Goal: Task Accomplishment & Management: Complete application form

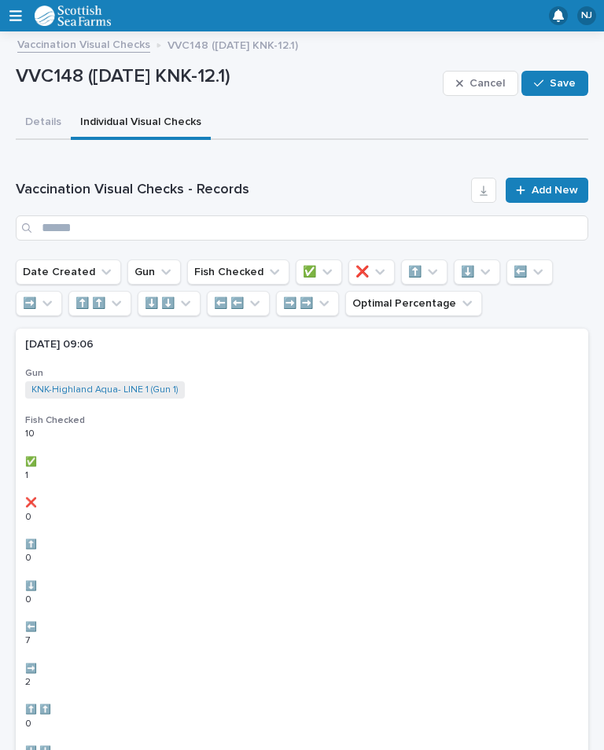
scroll to position [26, 20]
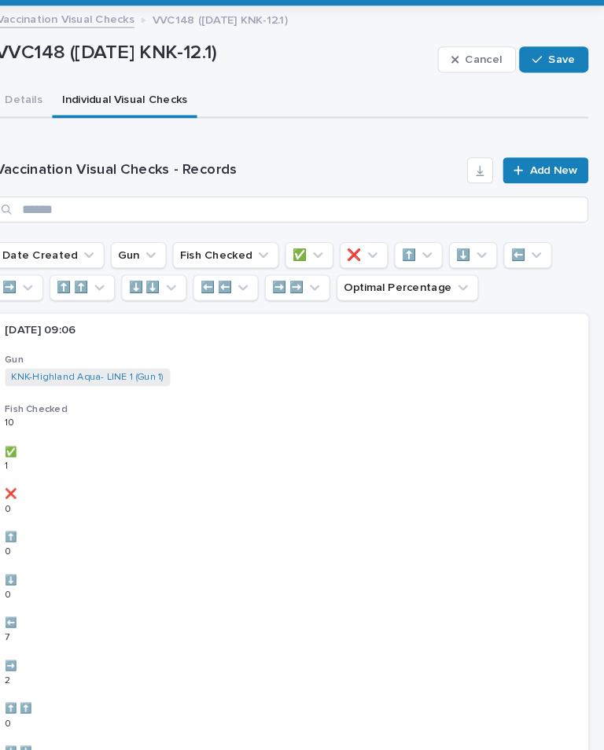
click at [549, 78] on span "Save" at bounding box center [562, 83] width 26 height 11
click at [542, 185] on span "Add New" at bounding box center [554, 190] width 46 height 11
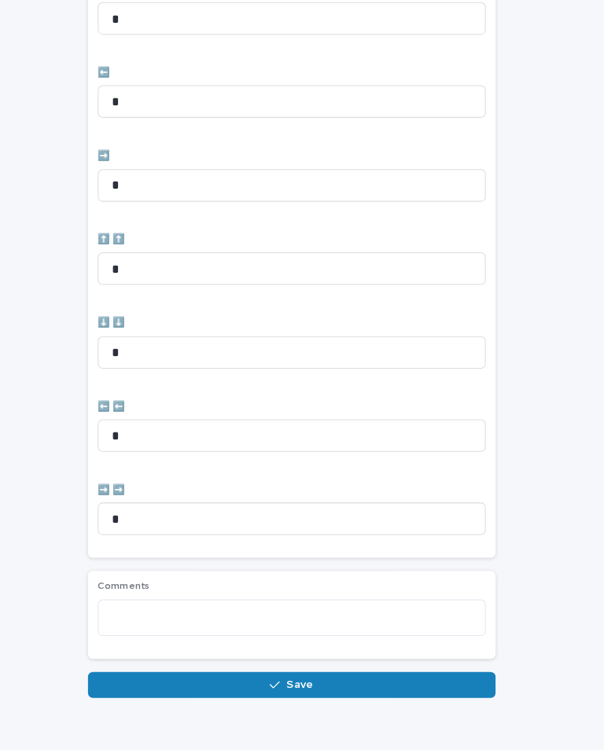
scroll to position [525, 0]
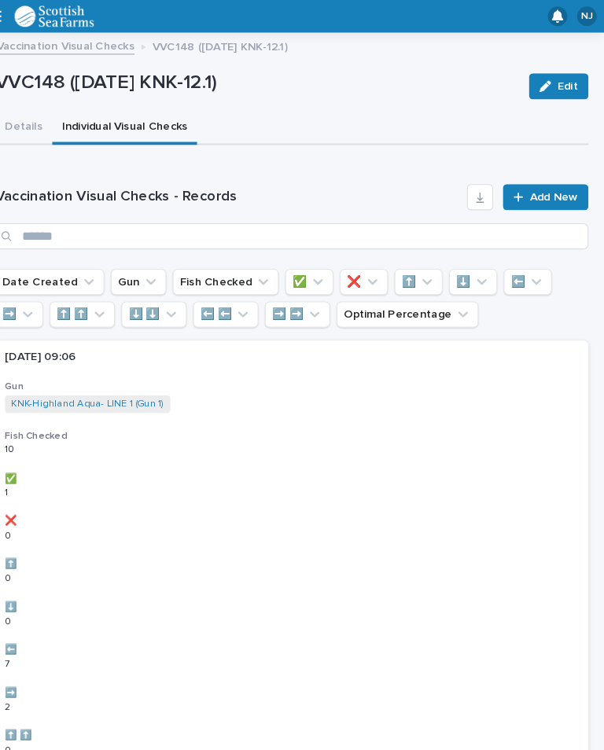
click at [40, 118] on button "Details" at bounding box center [43, 123] width 55 height 33
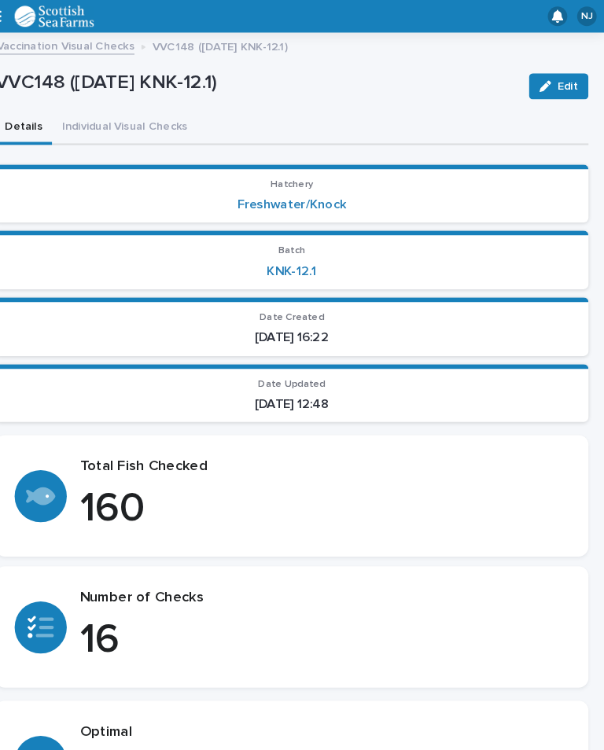
click at [2, 17] on div "NJ" at bounding box center [302, 15] width 604 height 31
click at [5, 17] on div "NJ" at bounding box center [302, 15] width 604 height 31
click at [156, 121] on button "Individual Visual Checks" at bounding box center [141, 123] width 140 height 33
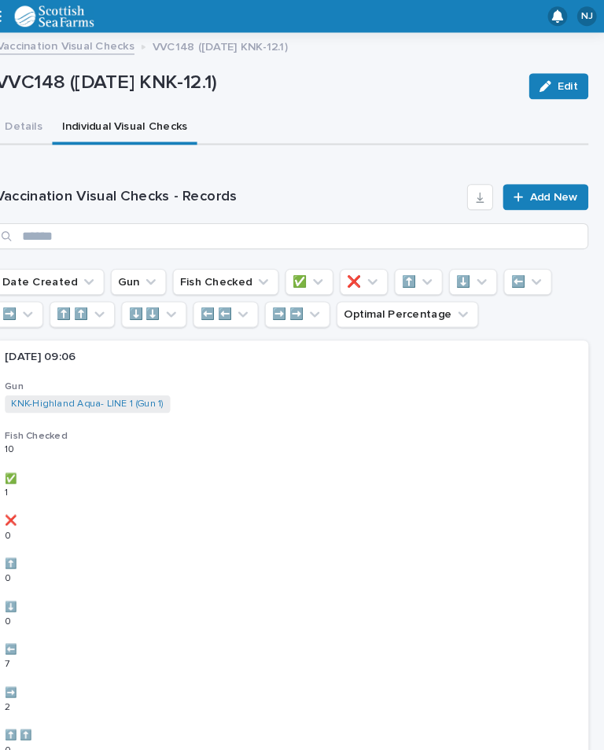
click at [6, 19] on div "NJ" at bounding box center [302, 15] width 604 height 31
click at [6, 14] on div "NJ" at bounding box center [302, 15] width 604 height 31
click at [9, 11] on icon "button" at bounding box center [15, 15] width 13 height 11
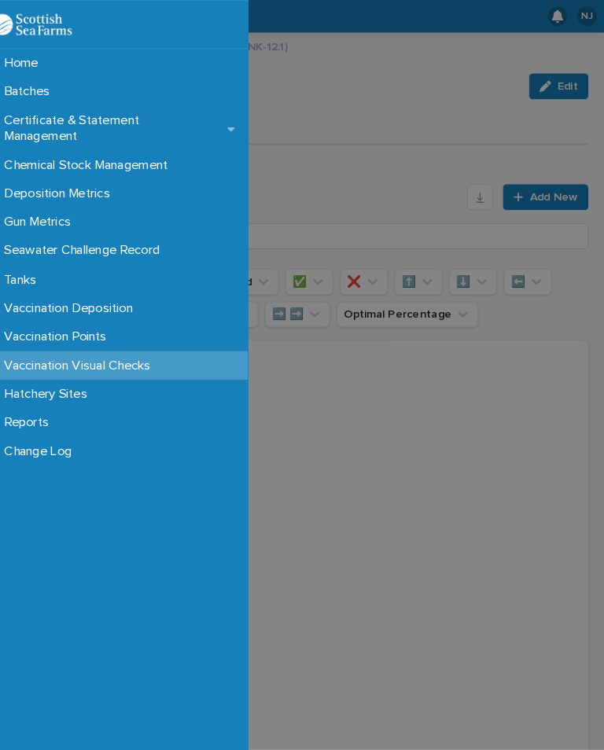
click at [64, 318] on p "Vaccination Points" at bounding box center [77, 325] width 118 height 15
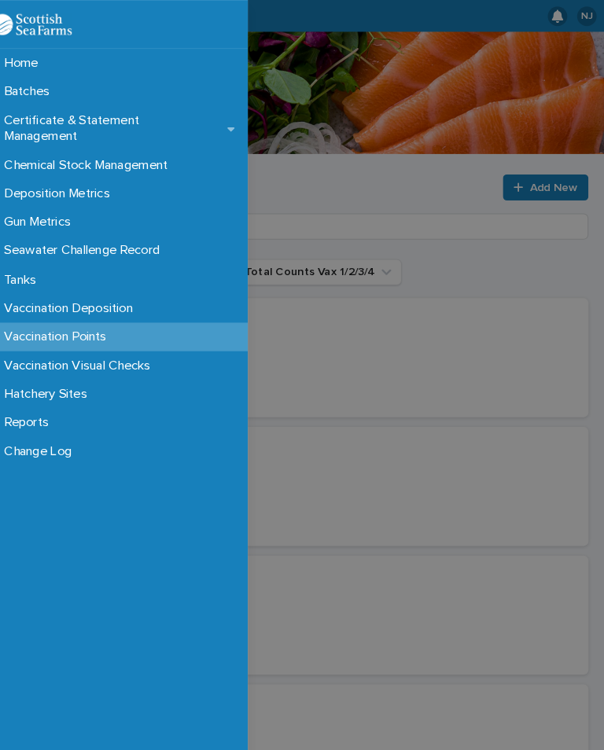
click at [282, 154] on div "Home Batches Certificate & Statement Management Chemical Stock Management Depos…" at bounding box center [302, 375] width 604 height 750
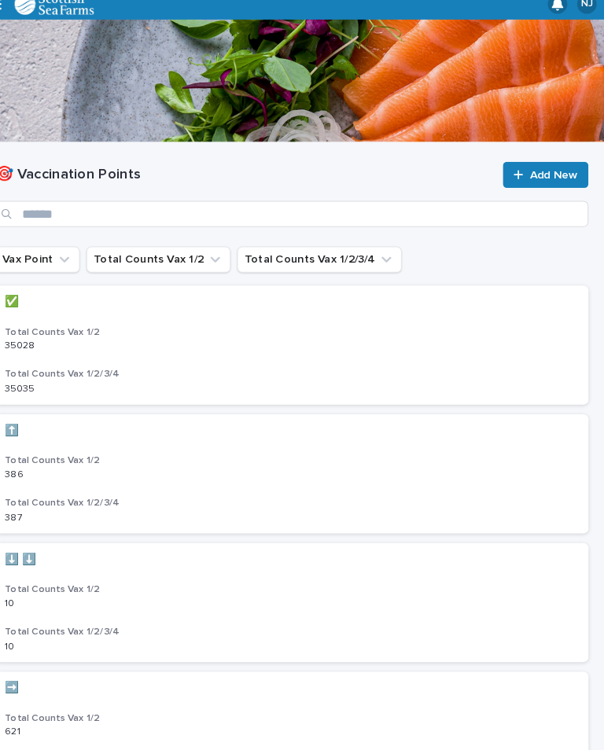
scroll to position [11, 0]
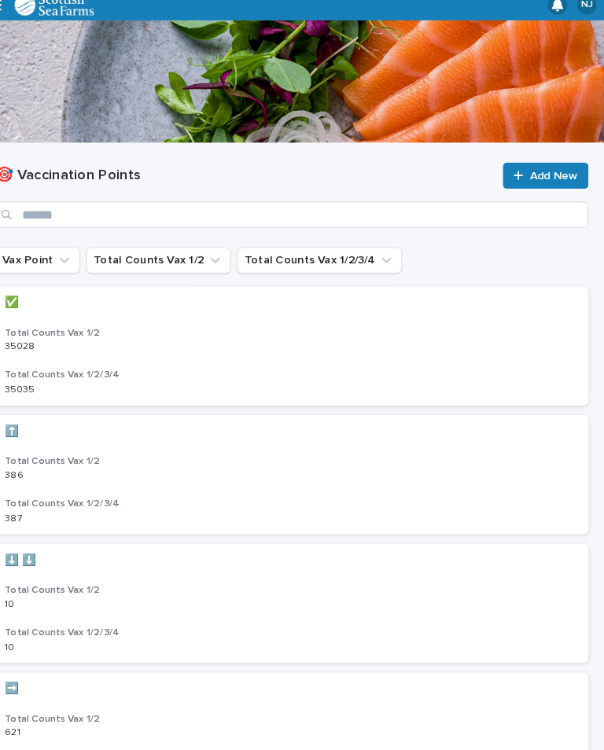
click at [35, 11] on img at bounding box center [73, 4] width 77 height 20
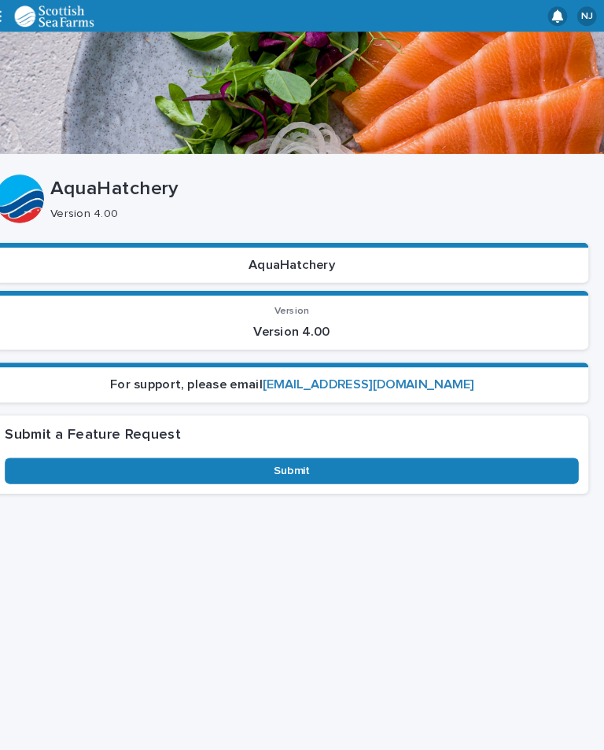
click at [35, 24] on img at bounding box center [73, 16] width 77 height 20
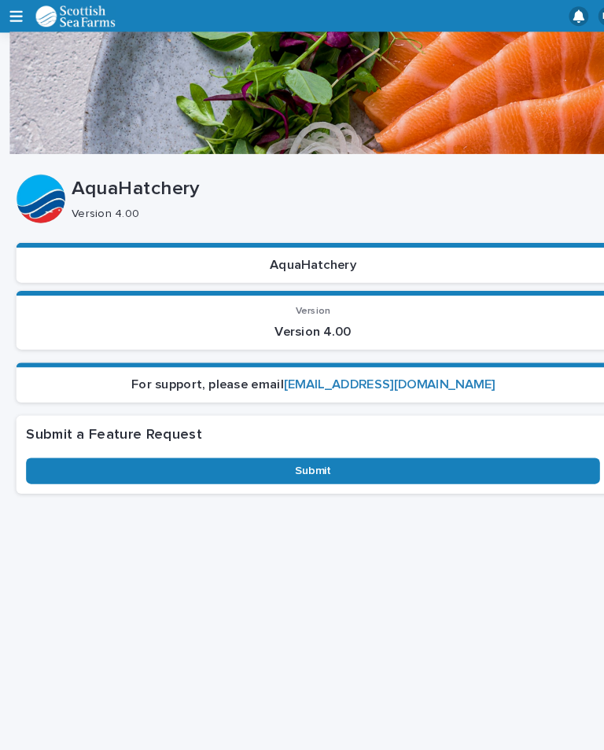
click at [17, 19] on icon "button" at bounding box center [15, 16] width 13 height 14
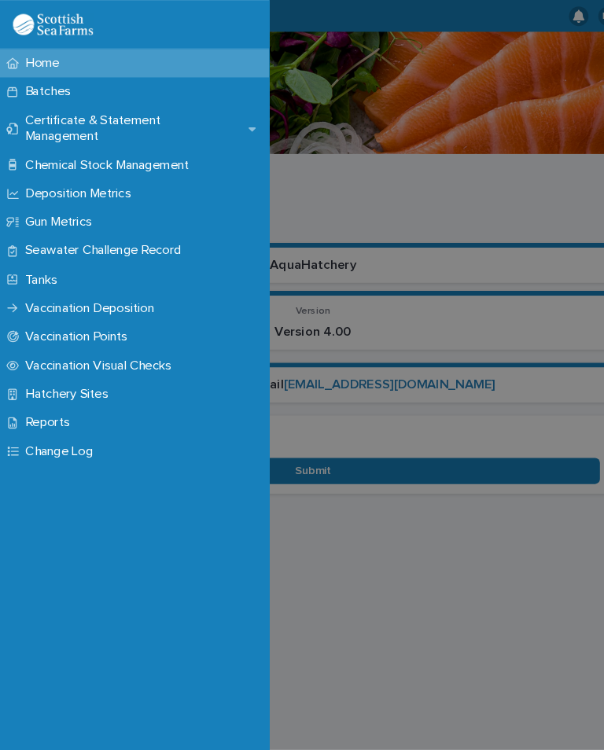
click at [50, 339] on div "Vaccination Visual Checks" at bounding box center [129, 353] width 259 height 28
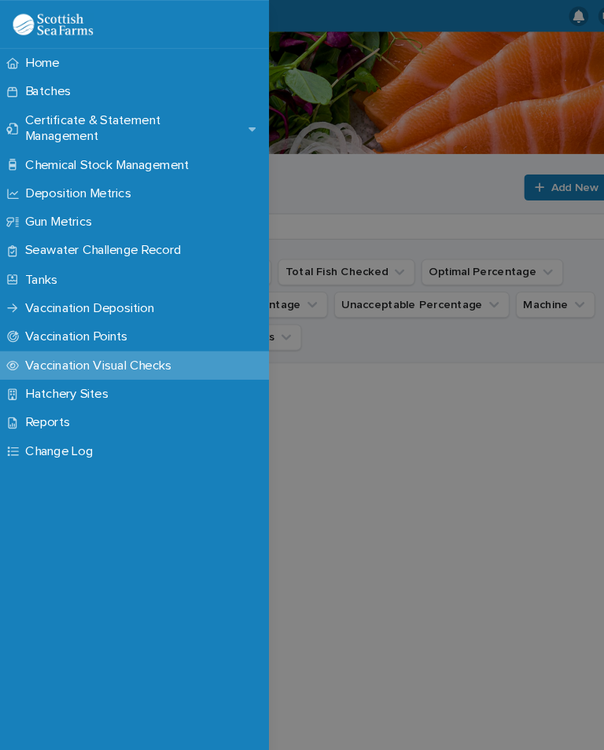
click at [491, 458] on div "Home Batches Certificate & Statement Management Chemical Stock Management Depos…" at bounding box center [302, 375] width 604 height 750
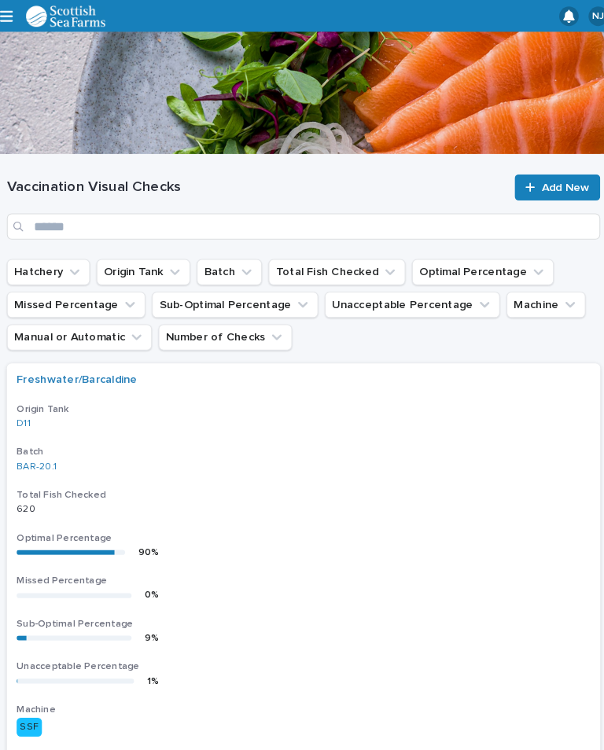
scroll to position [0, 9]
click at [529, 182] on span "Add New" at bounding box center [545, 180] width 46 height 11
click at [146, 265] on button "Origin Tank" at bounding box center [138, 262] width 90 height 25
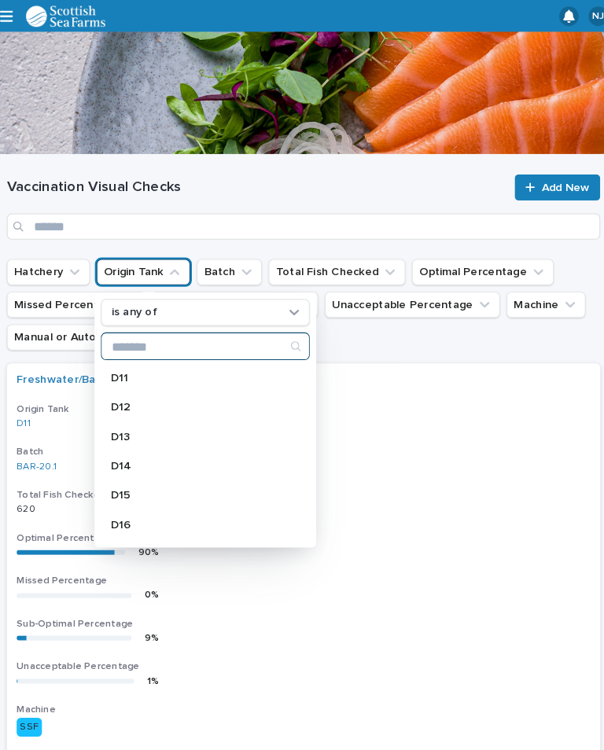
scroll to position [0, 0]
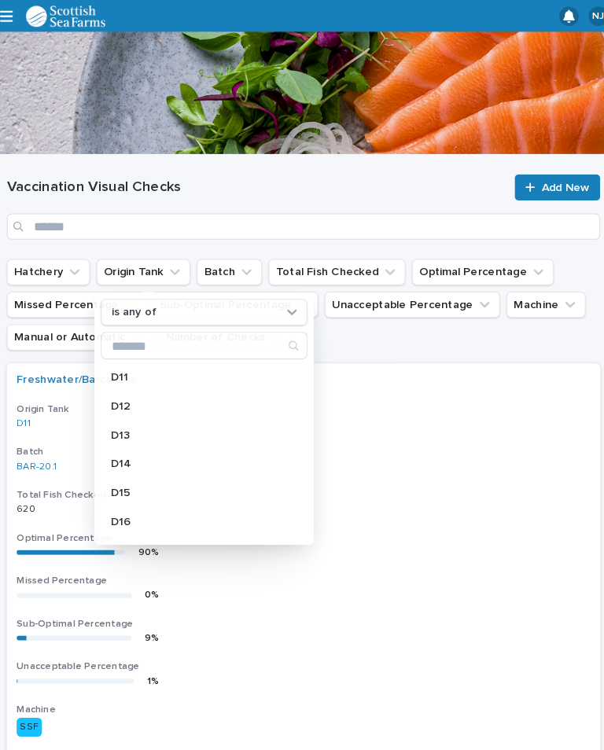
click at [206, 160] on div "Vaccination Visual Checks Add New" at bounding box center [292, 199] width 572 height 101
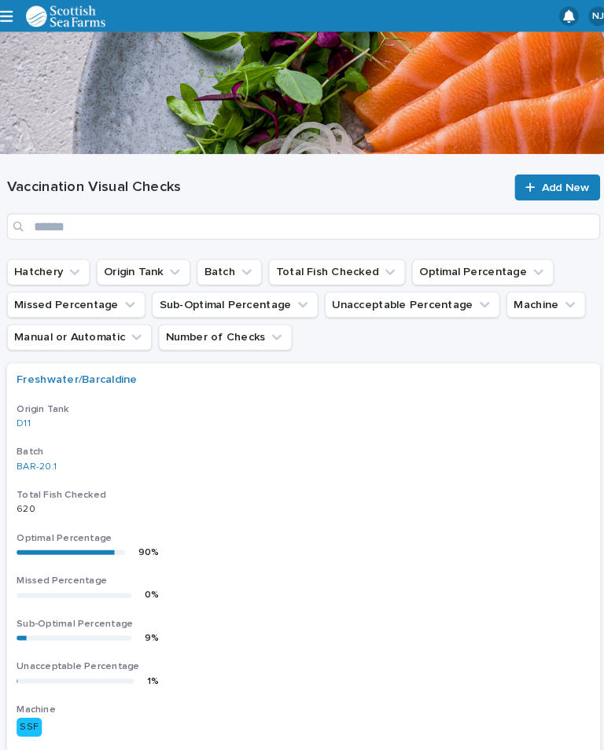
click at [514, 179] on icon at bounding box center [510, 180] width 9 height 11
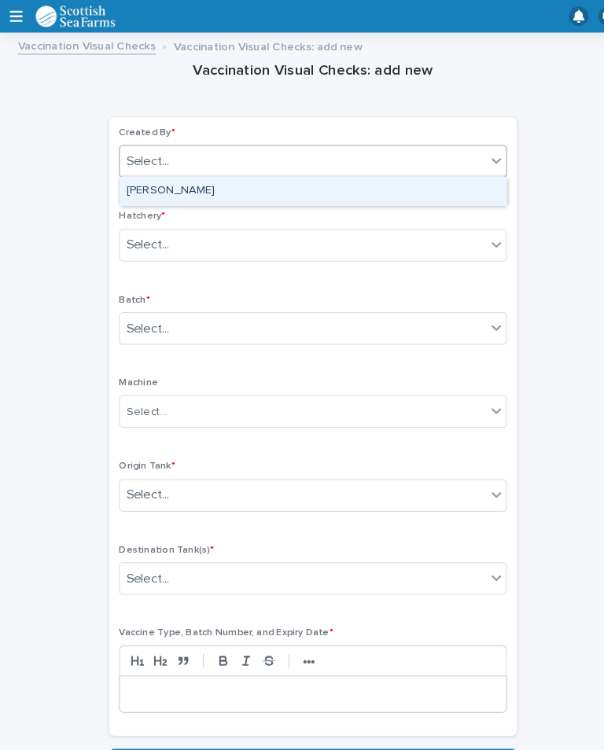
click at [139, 171] on div "[PERSON_NAME]" at bounding box center [302, 185] width 373 height 28
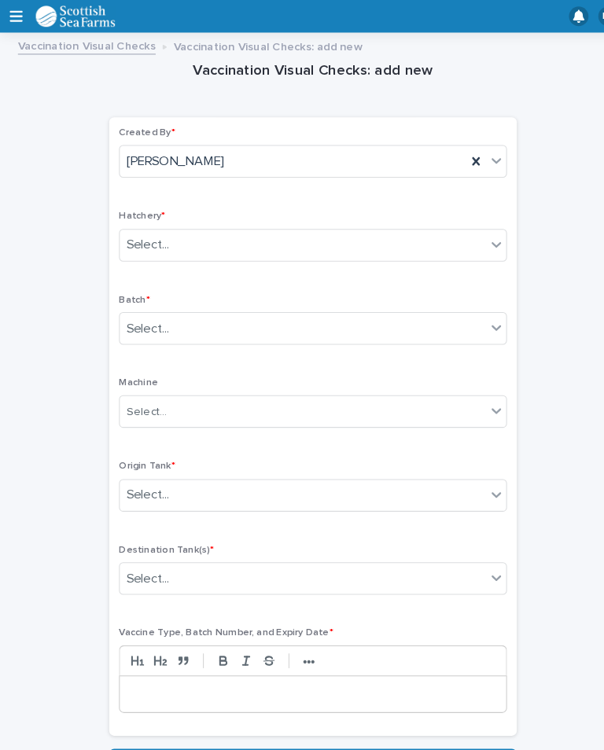
click at [149, 218] on div "Hatchery * Select..." at bounding box center [302, 233] width 374 height 61
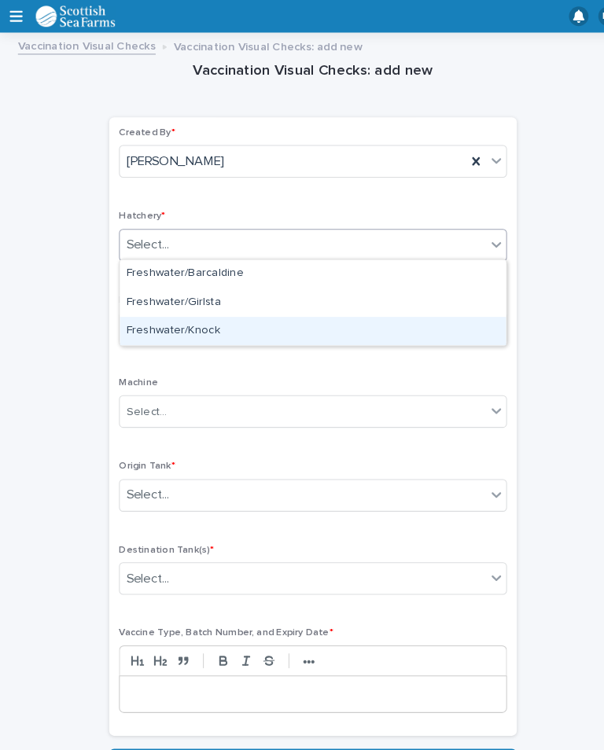
click at [147, 314] on div "Freshwater/Knock" at bounding box center [302, 320] width 373 height 28
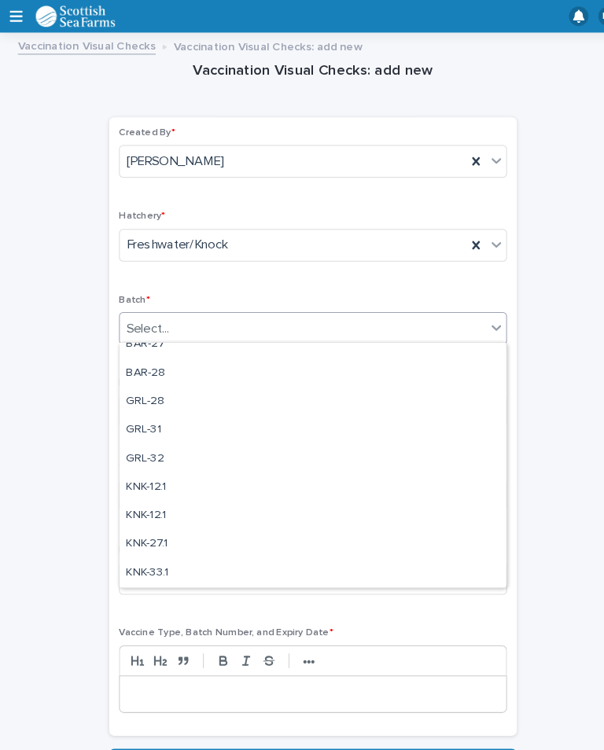
scroll to position [480, 0]
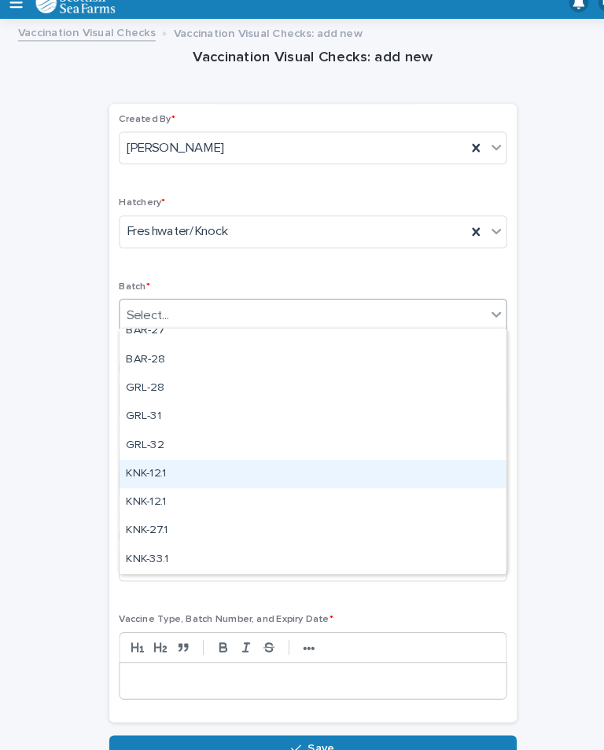
click at [131, 457] on div "KNK-12.1" at bounding box center [302, 471] width 373 height 28
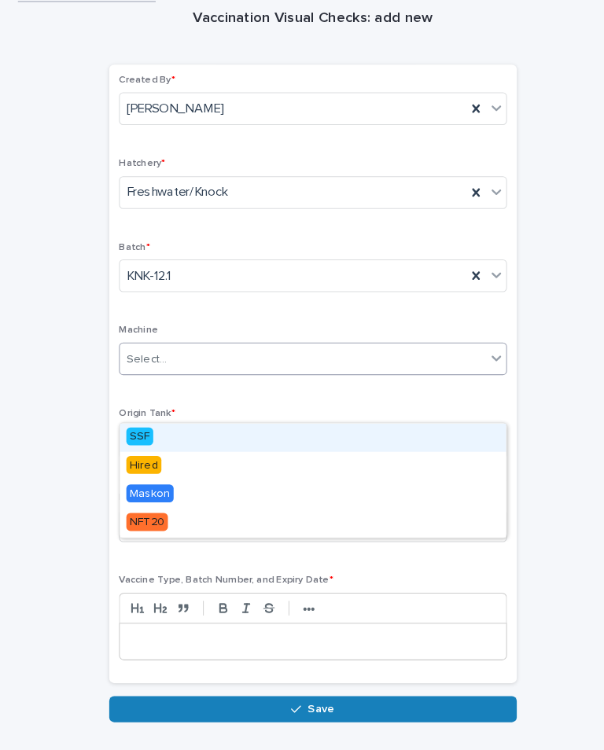
scroll to position [48, 0]
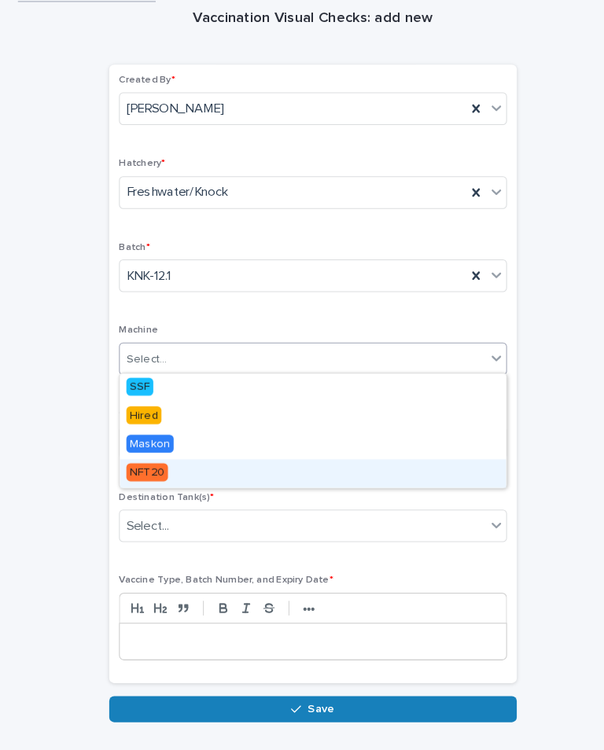
click at [137, 451] on span "NFT20" at bounding box center [142, 458] width 40 height 17
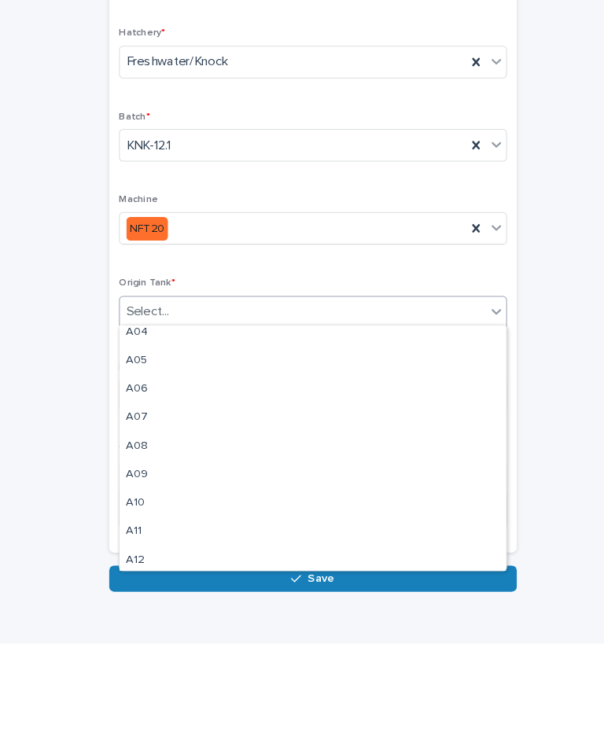
scroll to position [170, 0]
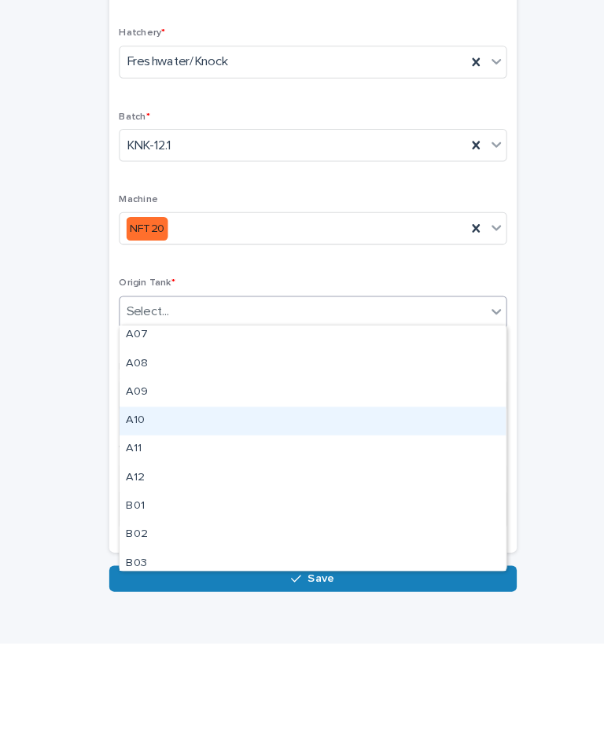
click at [230, 521] on div "A10" at bounding box center [302, 535] width 373 height 28
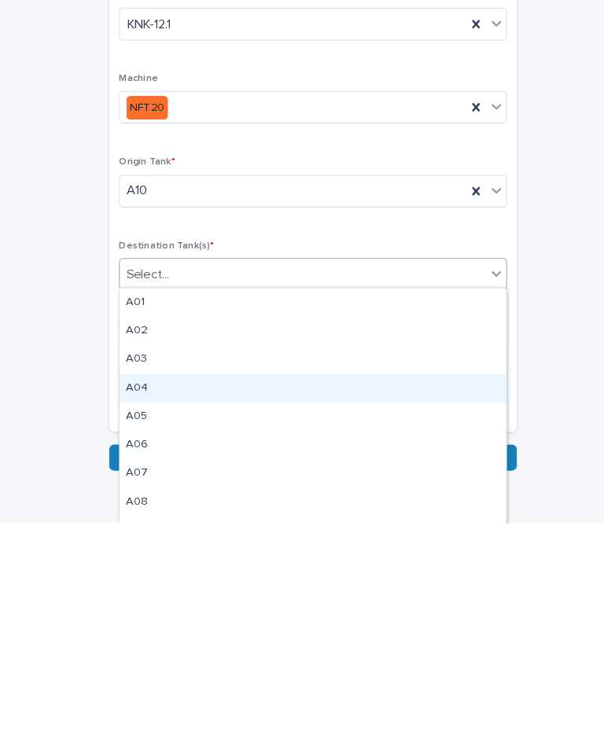
click at [208, 606] on div "A04" at bounding box center [302, 620] width 373 height 28
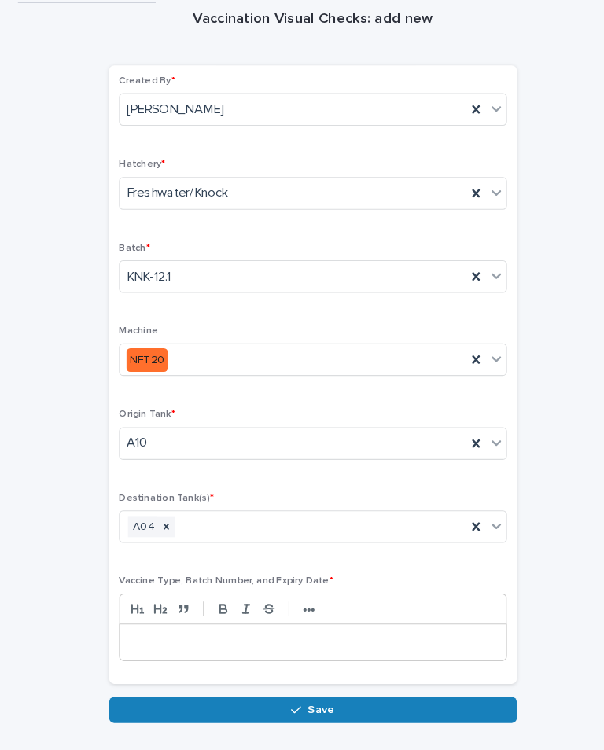
click at [376, 676] on button "Save" at bounding box center [301, 686] width 393 height 25
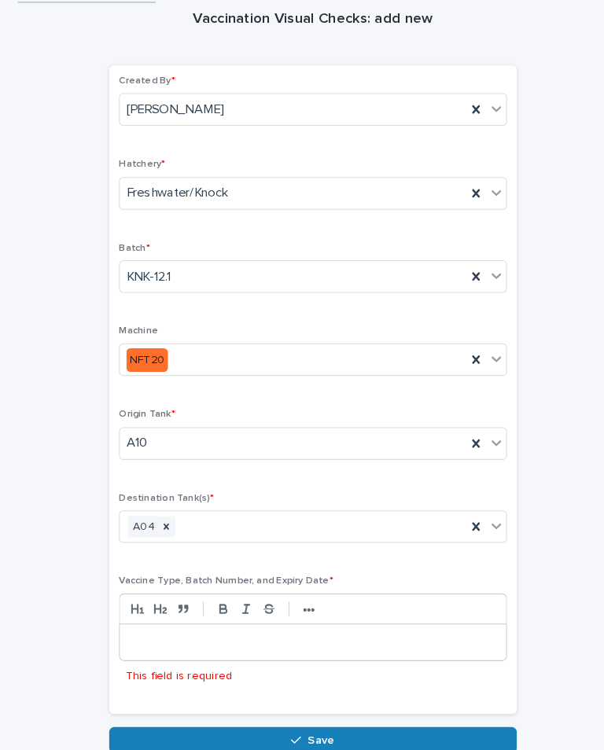
scroll to position [24, 0]
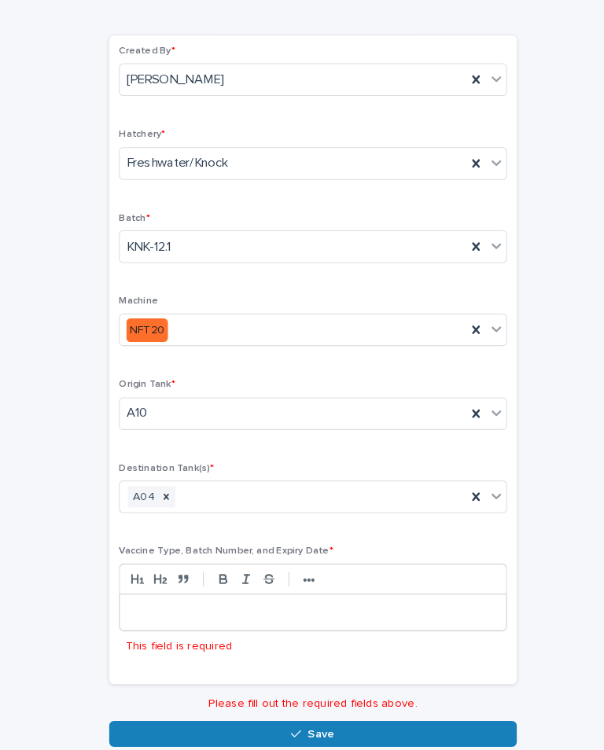
click at [424, 586] on p at bounding box center [301, 594] width 349 height 16
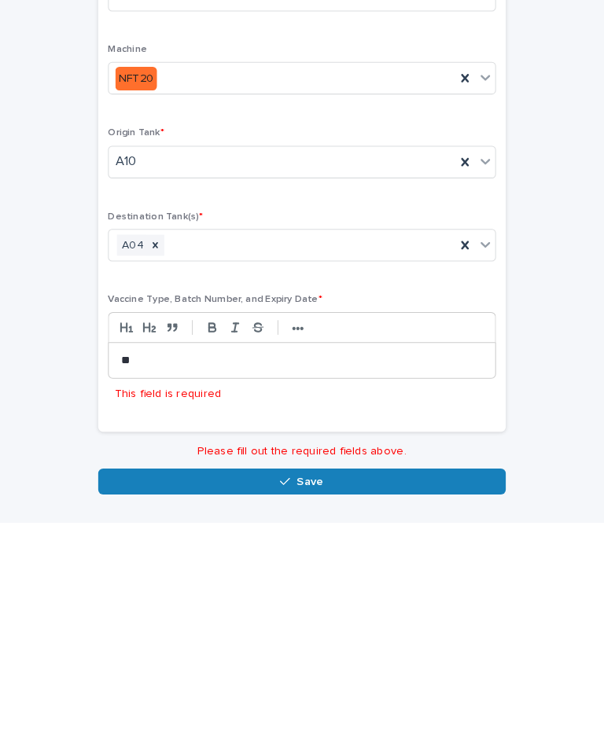
scroll to position [48, 0]
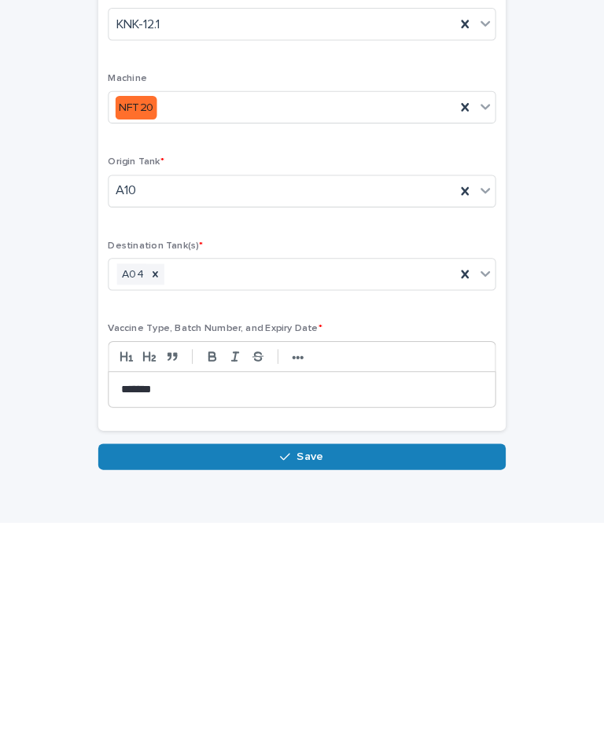
click at [410, 674] on button "Save" at bounding box center [301, 686] width 393 height 25
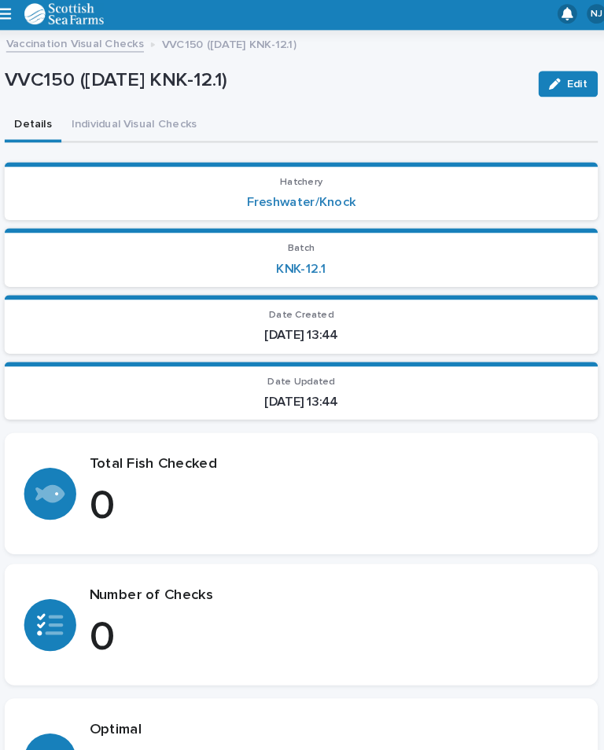
click at [130, 107] on button "Individual Visual Checks" at bounding box center [141, 123] width 140 height 33
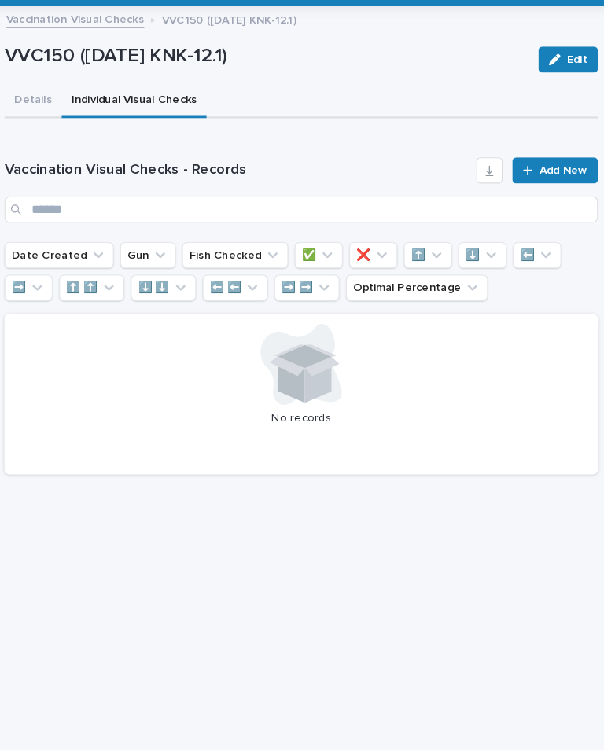
click at [535, 178] on link "Add New" at bounding box center [546, 190] width 83 height 25
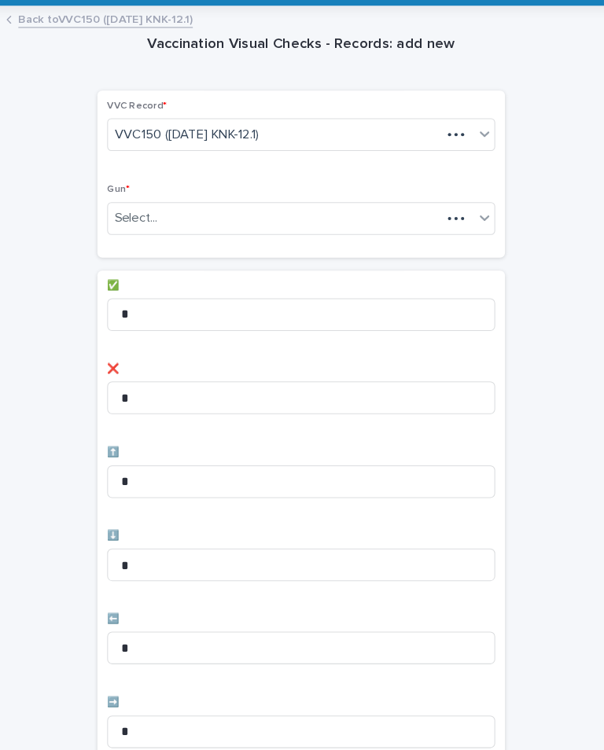
click at [544, 143] on div "Vaccination Visual Checks - Records: add new Loading... Saving… Loading... Savi…" at bounding box center [302, 633] width 572 height 1185
click at [480, 177] on div "VVC Record * VVC150 ([DATE] KNK-12.1) Gun * Select..." at bounding box center [301, 193] width 393 height 161
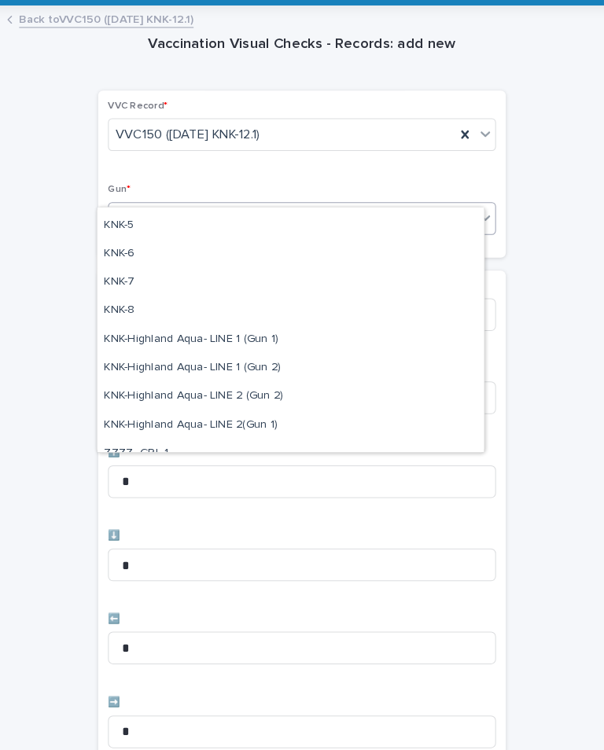
scroll to position [417, 0]
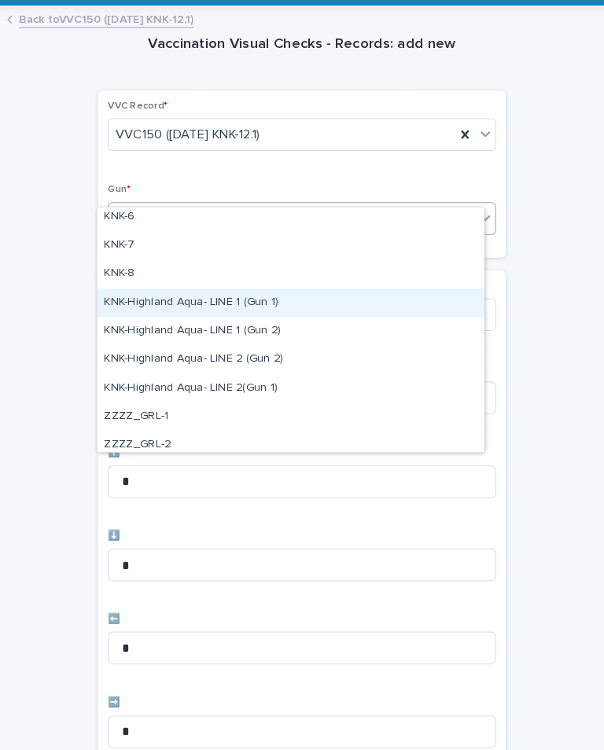
click at [257, 304] on div "KNK-Highland Aqua- LINE 1 (Gun 1)" at bounding box center [291, 318] width 373 height 28
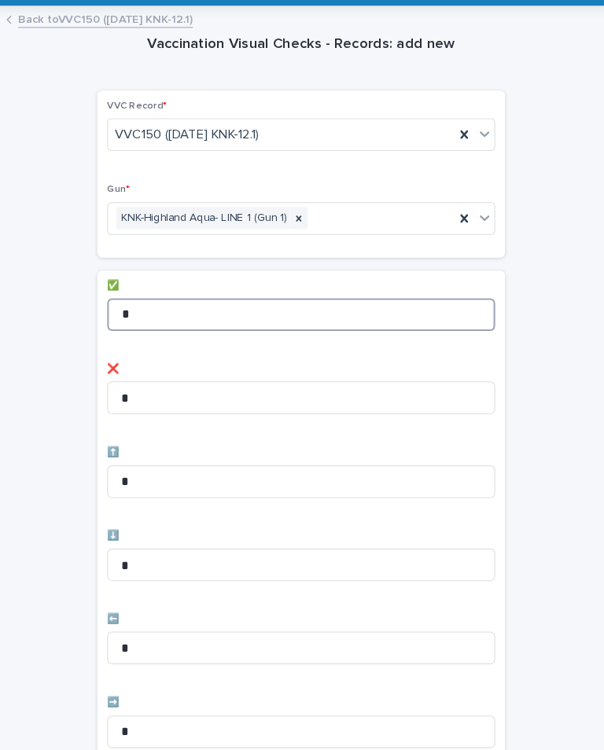
click at [253, 314] on input "*" at bounding box center [302, 329] width 374 height 31
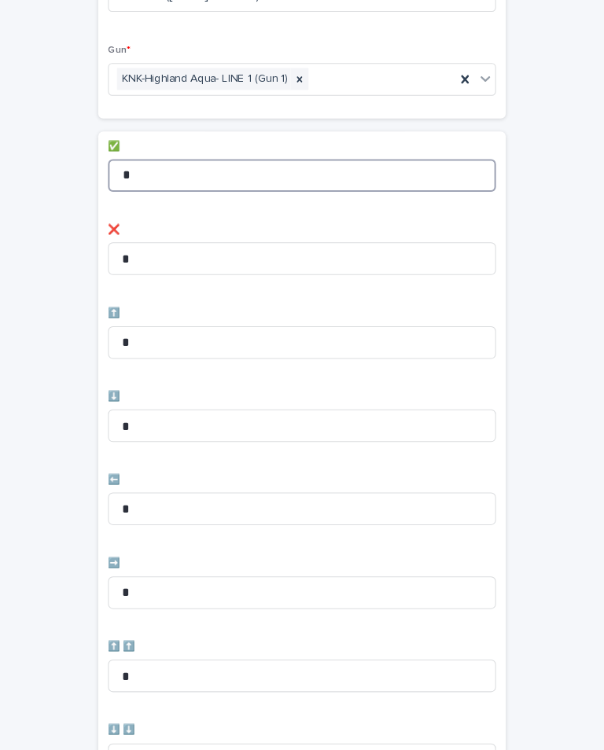
scroll to position [137, 0]
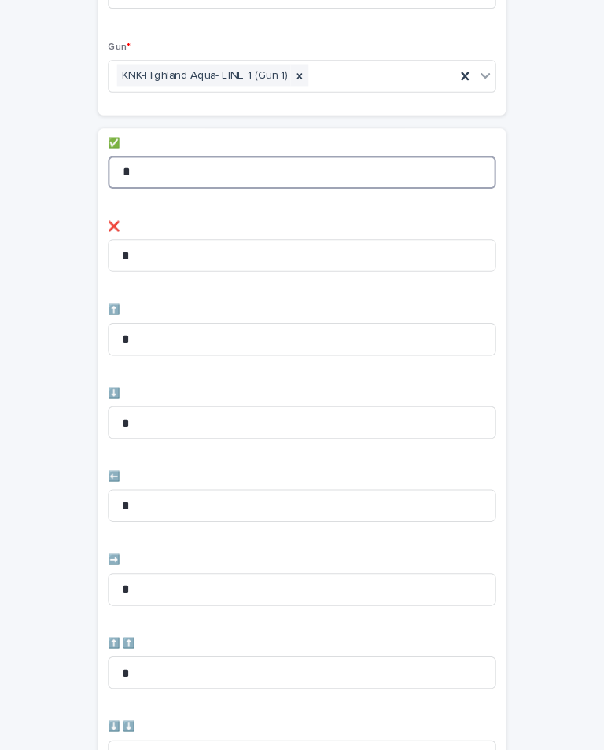
type input "*"
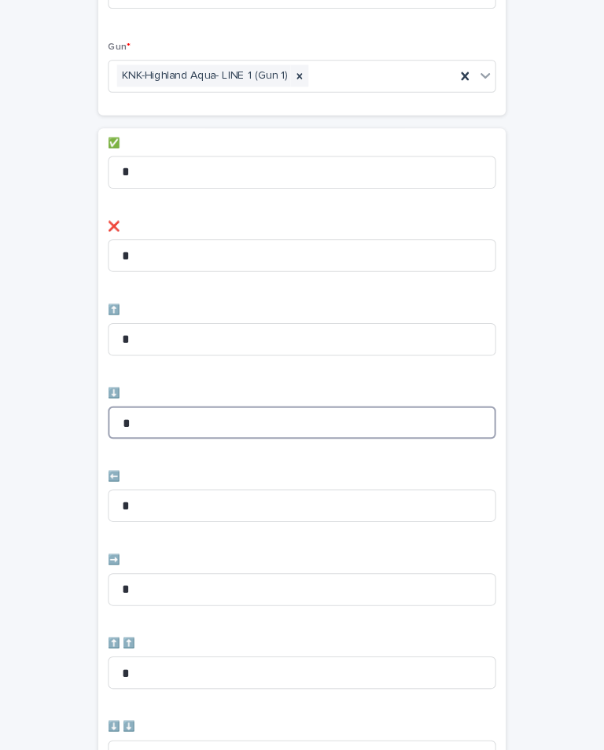
click at [309, 418] on input "*" at bounding box center [302, 433] width 374 height 31
type input "*"
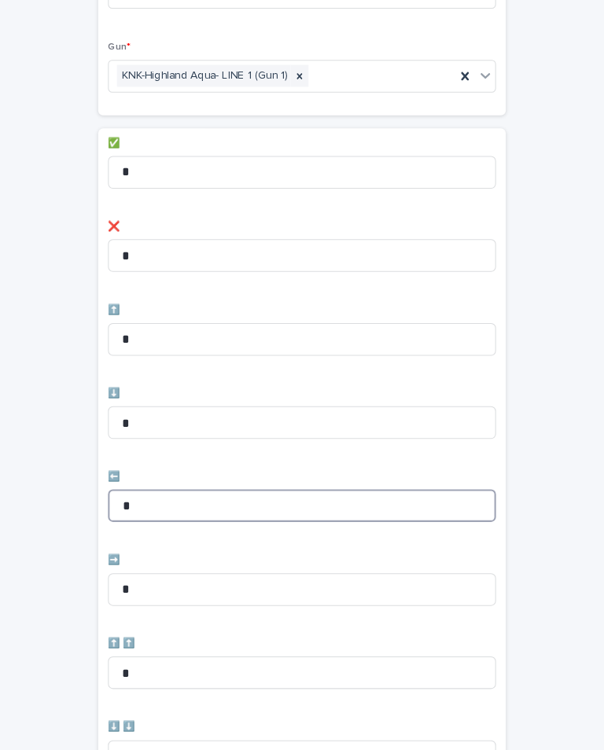
click at [259, 498] on input "*" at bounding box center [302, 513] width 374 height 31
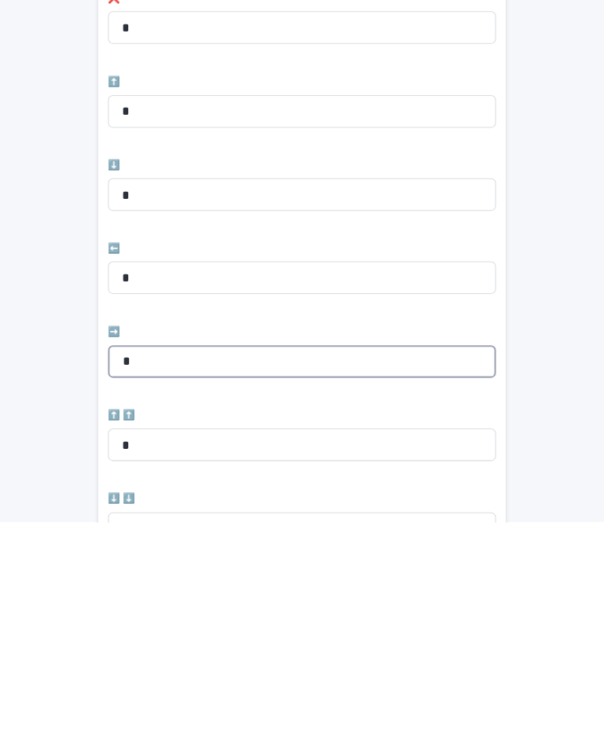
click at [404, 579] on input "*" at bounding box center [302, 594] width 374 height 31
type input "*"
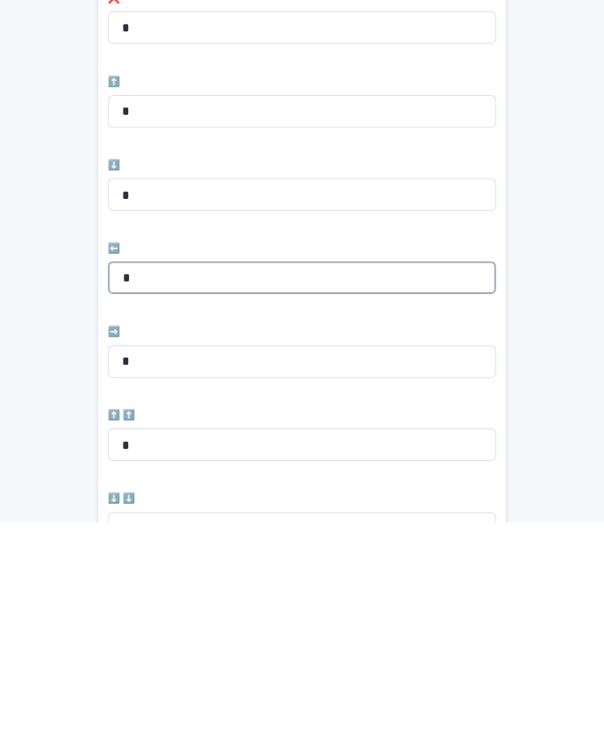
click at [295, 498] on input "*" at bounding box center [302, 513] width 374 height 31
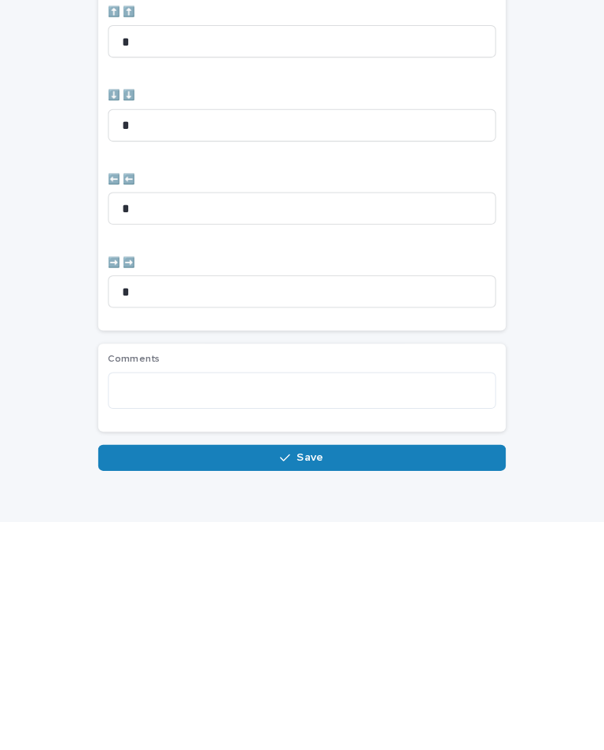
scroll to position [525, 0]
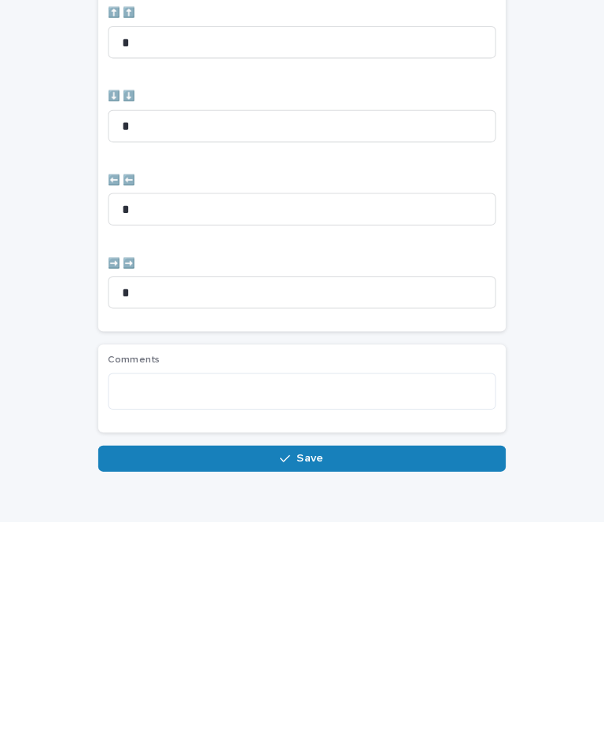
type input "*"
click at [365, 676] on button "Save" at bounding box center [301, 688] width 393 height 25
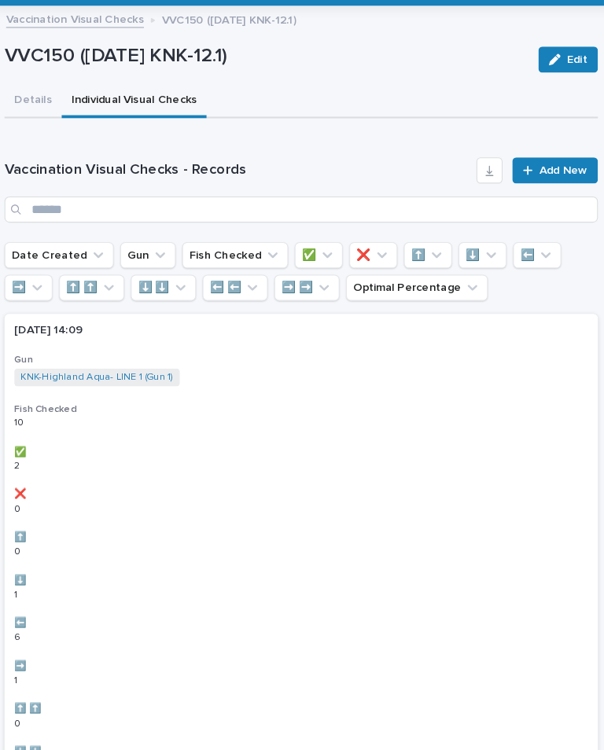
click at [554, 185] on span "Add New" at bounding box center [554, 190] width 46 height 11
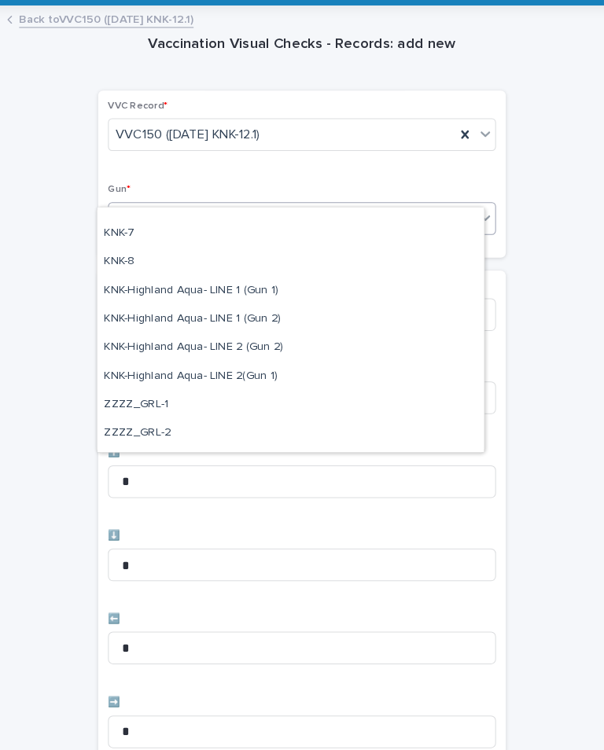
scroll to position [436, 0]
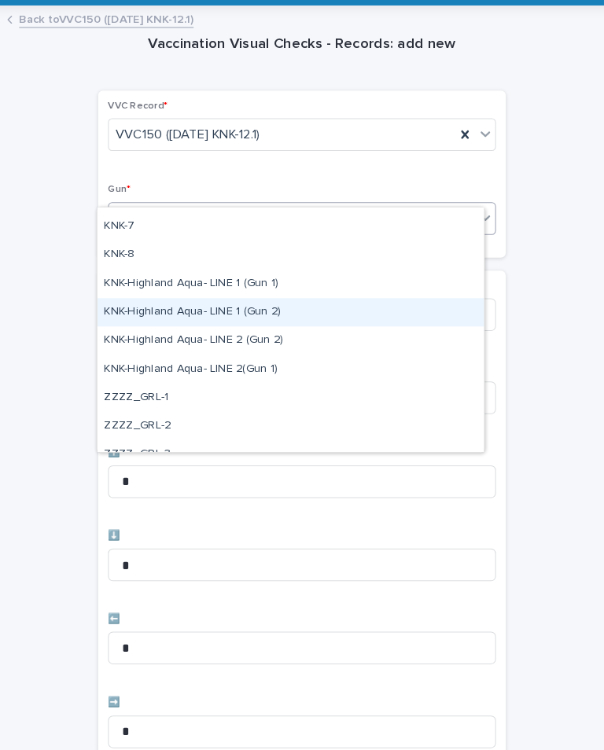
click at [219, 314] on div "KNK-Highland Aqua- LINE 1 (Gun 2)" at bounding box center [291, 328] width 373 height 28
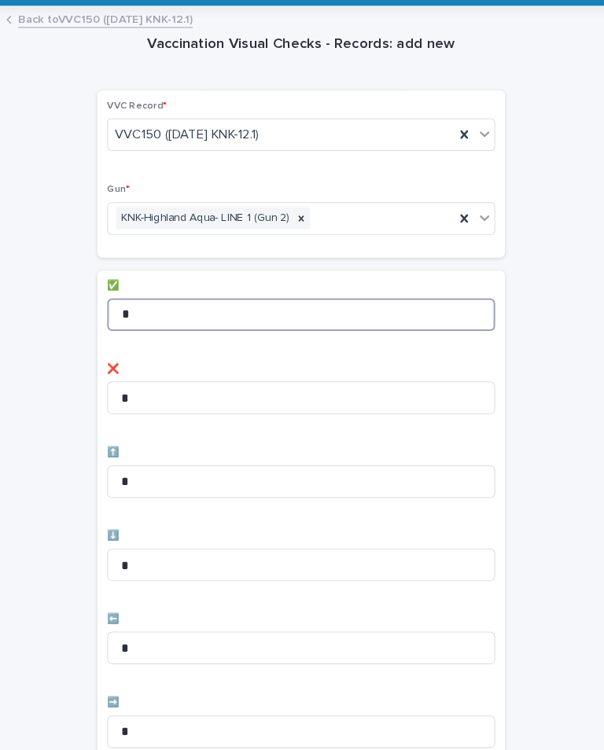
click at [199, 314] on input "*" at bounding box center [302, 329] width 374 height 31
type input "*"
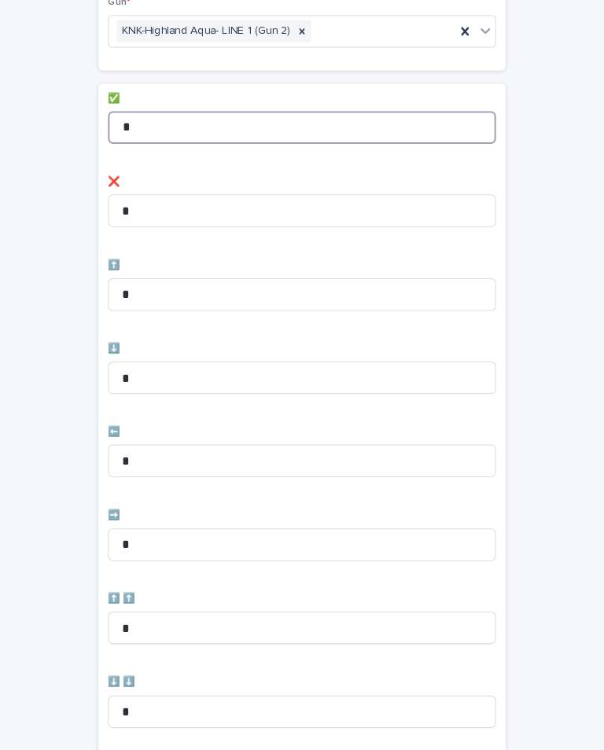
scroll to position [178, 0]
type input "*"
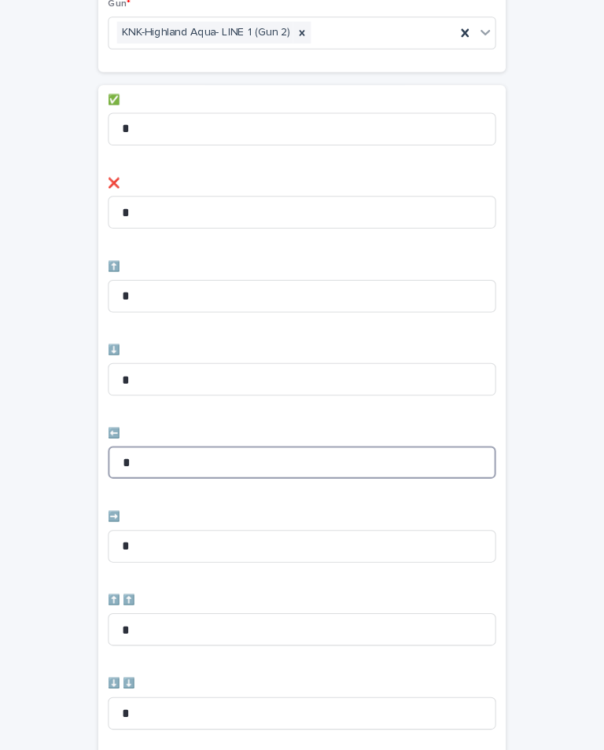
click at [343, 457] on input "*" at bounding box center [302, 472] width 374 height 31
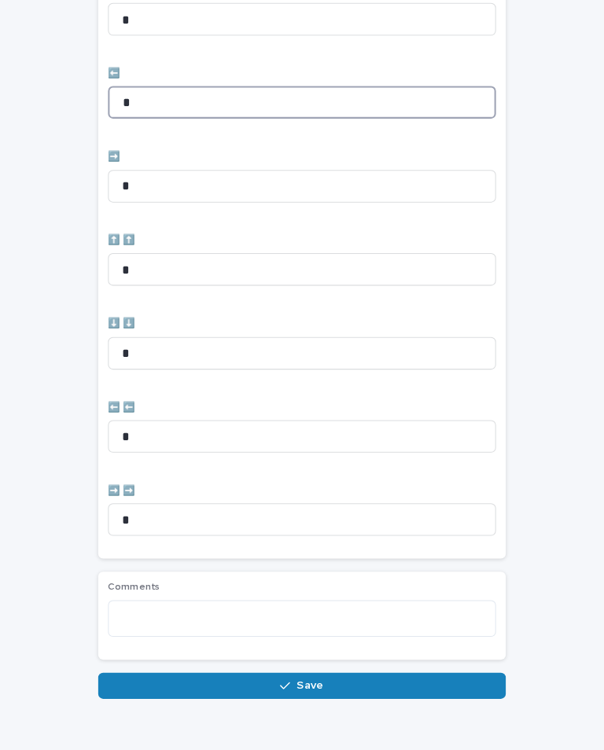
scroll to position [525, 0]
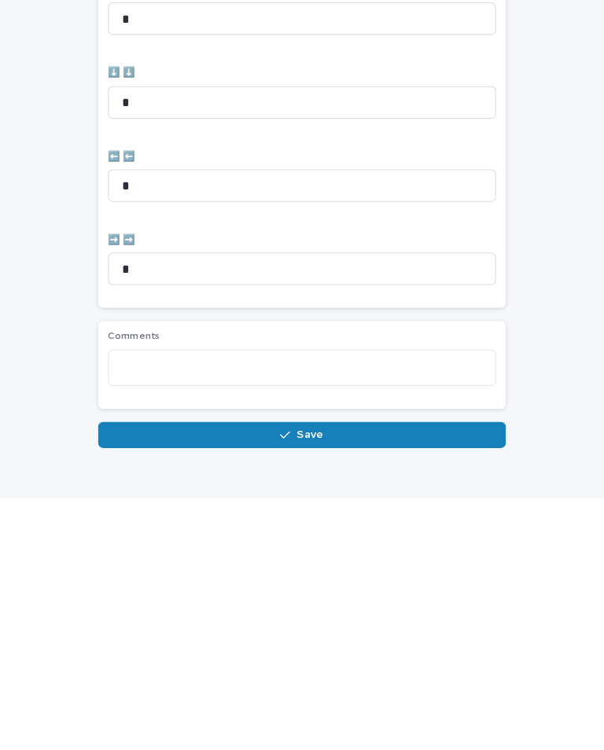
type input "*"
click at [450, 676] on button "Save" at bounding box center [301, 688] width 393 height 25
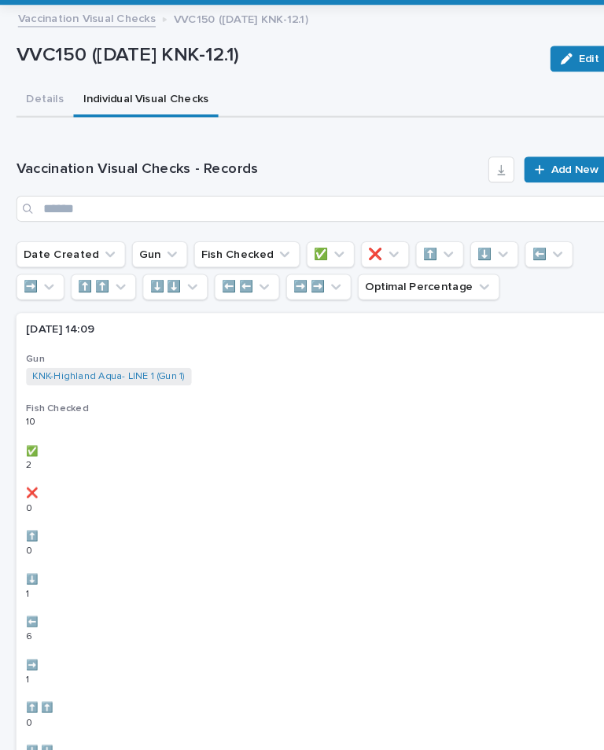
click at [544, 185] on span "Add New" at bounding box center [554, 190] width 46 height 11
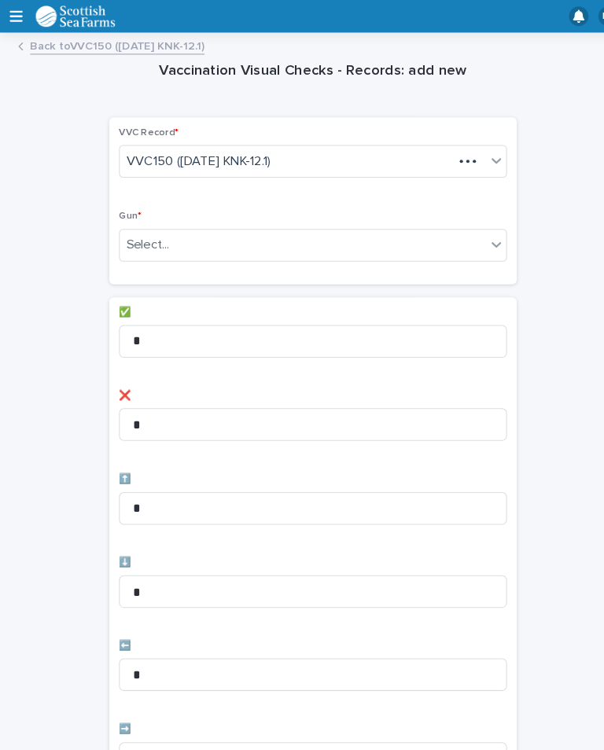
click at [558, 137] on div "Vaccination Visual Checks - Records: add new Loading... Saving… Loading... Savi…" at bounding box center [302, 633] width 572 height 1185
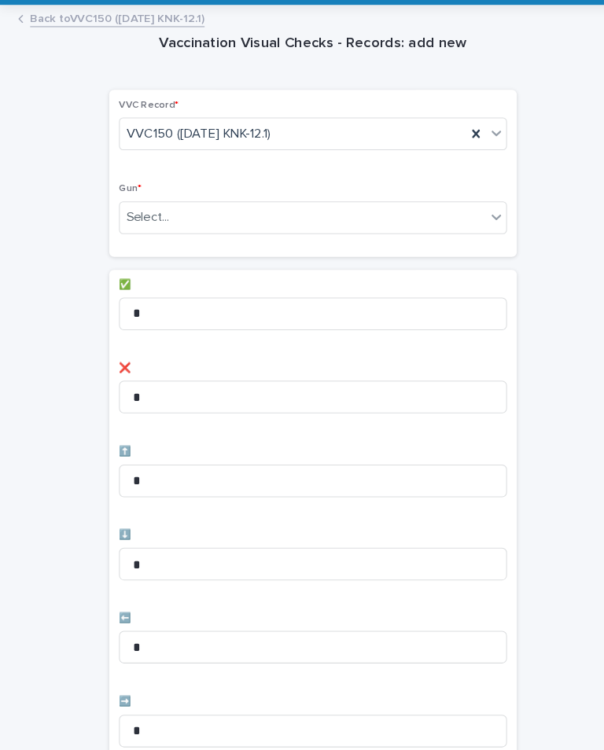
click at [409, 203] on div "Gun * Select..." at bounding box center [302, 233] width 374 height 61
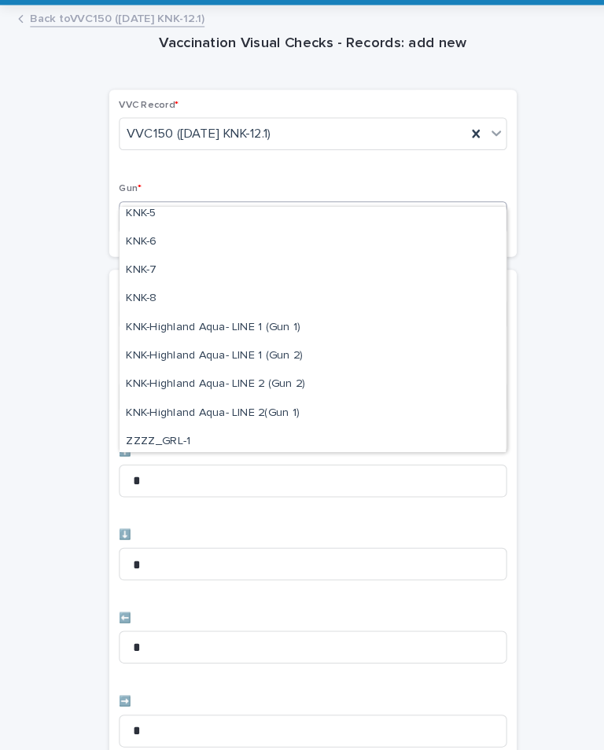
scroll to position [392, 0]
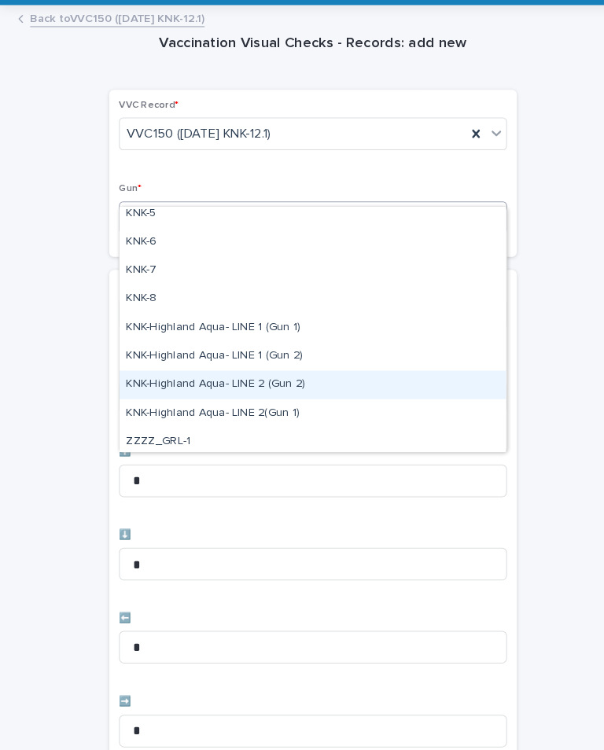
click at [348, 384] on div "KNK-Highland Aqua- LINE 2 (Gun 2)" at bounding box center [302, 398] width 373 height 28
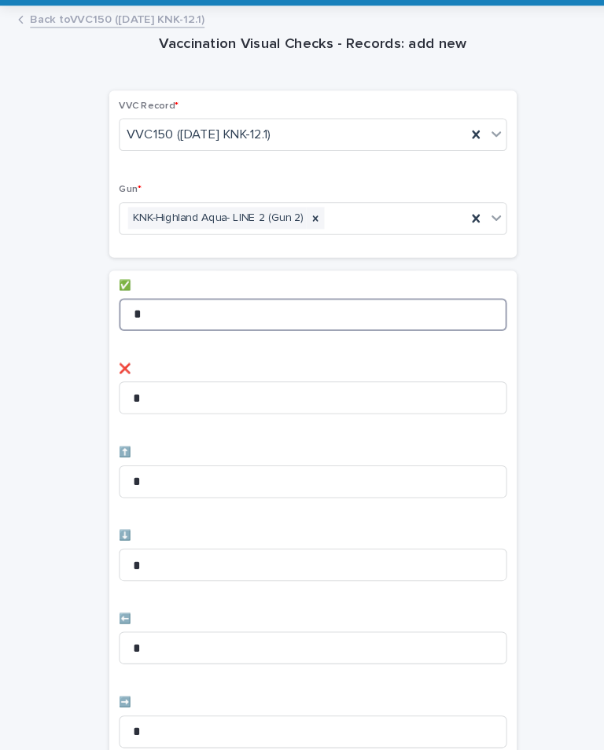
click at [383, 314] on input "*" at bounding box center [302, 329] width 374 height 31
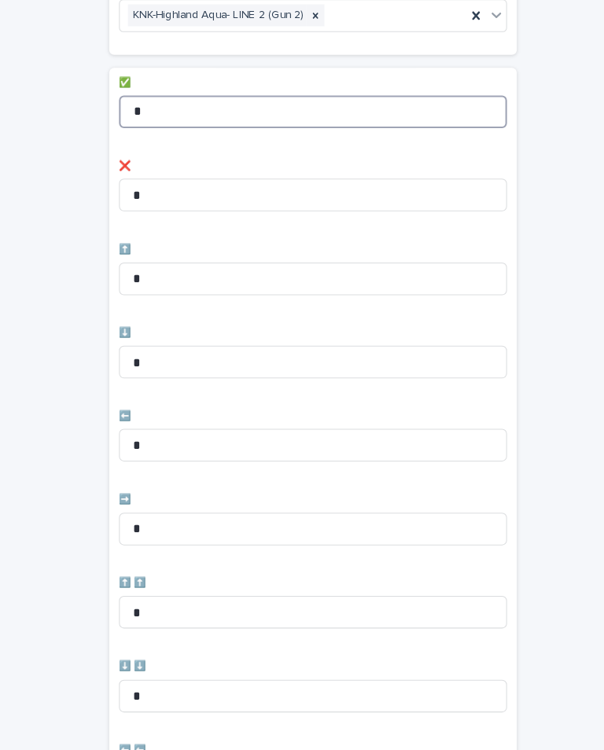
scroll to position [193, 0]
type input "*"
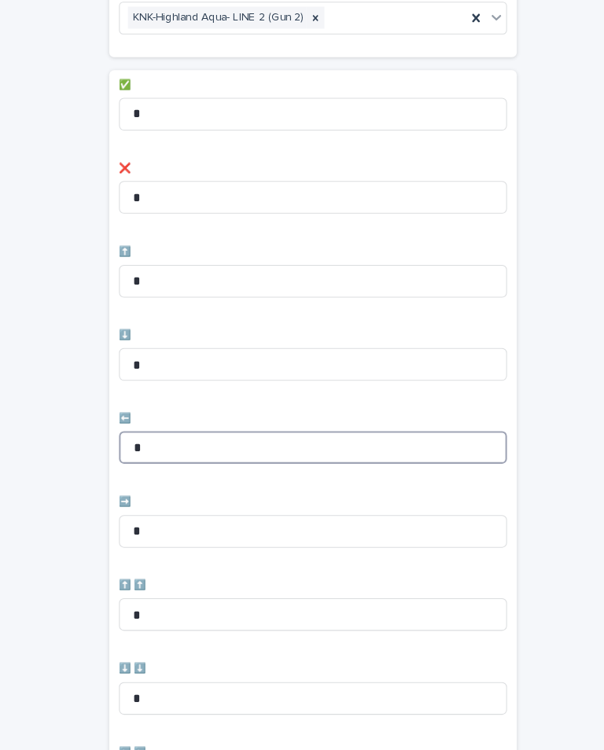
click at [351, 442] on input "*" at bounding box center [302, 457] width 374 height 31
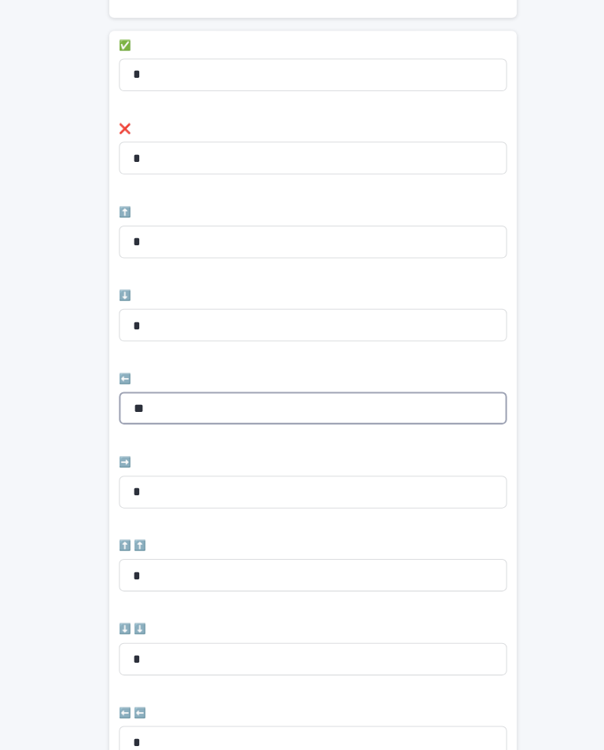
scroll to position [230, 0]
click at [411, 405] on input "**" at bounding box center [302, 420] width 374 height 31
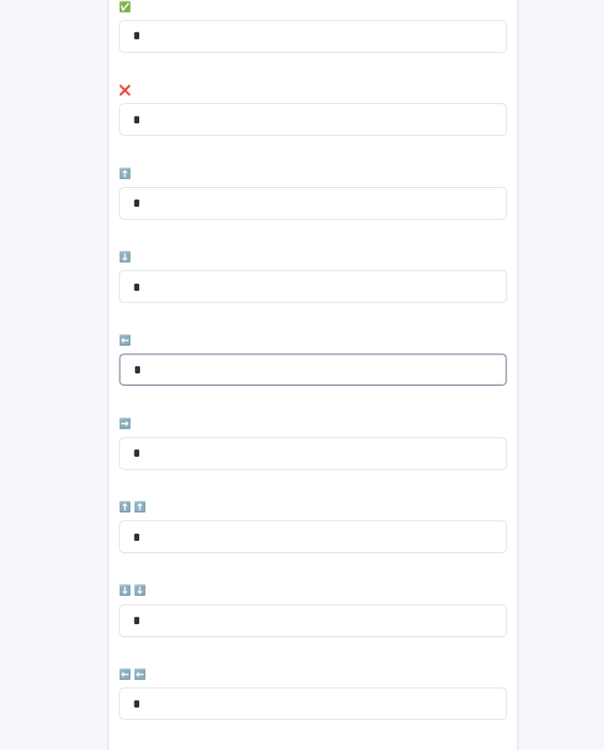
scroll to position [311, 0]
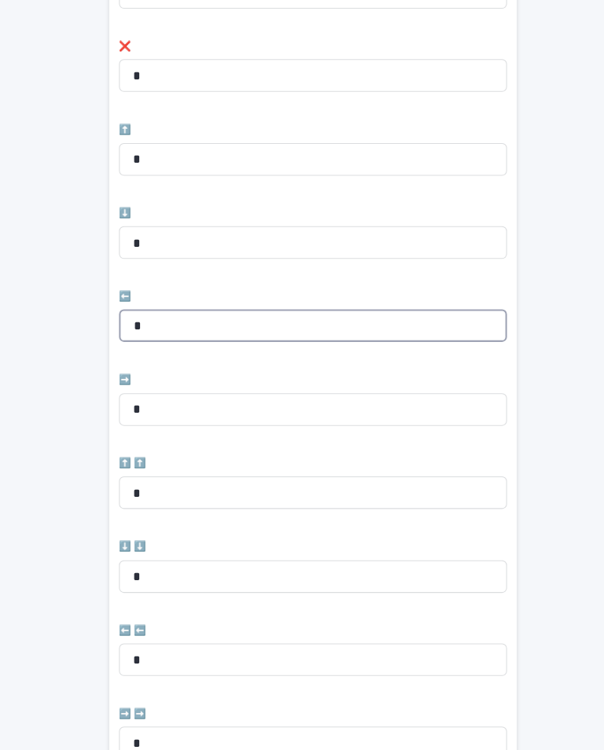
type input "*"
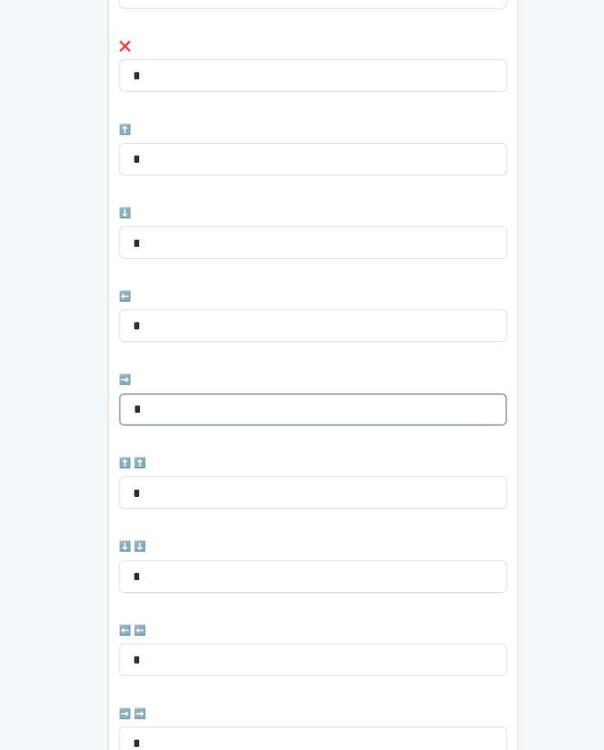
click at [419, 406] on input "*" at bounding box center [302, 421] width 374 height 31
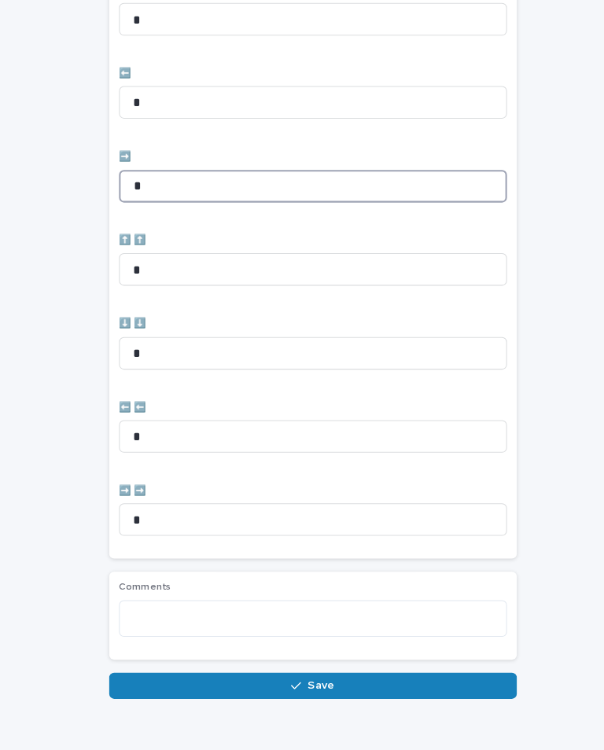
scroll to position [525, 0]
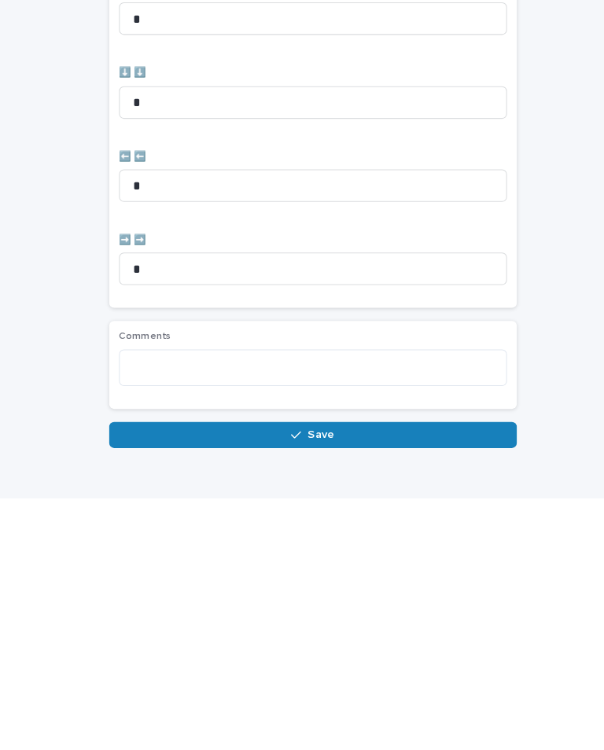
type input "*"
click at [426, 676] on button "Save" at bounding box center [301, 688] width 393 height 25
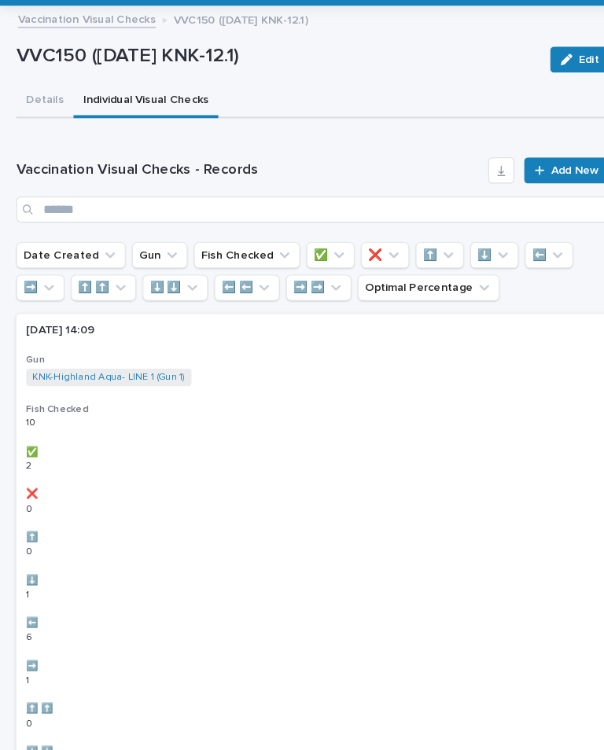
click at [554, 185] on span "Add New" at bounding box center [554, 190] width 46 height 11
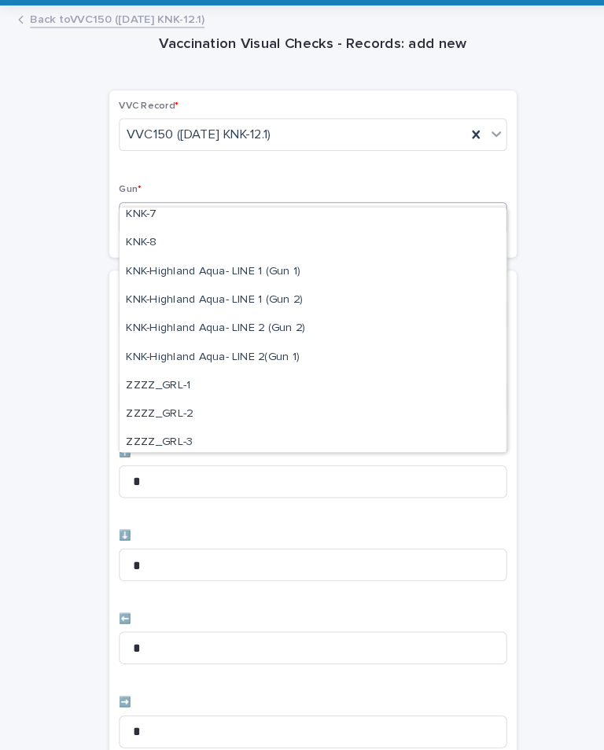
scroll to position [448, 0]
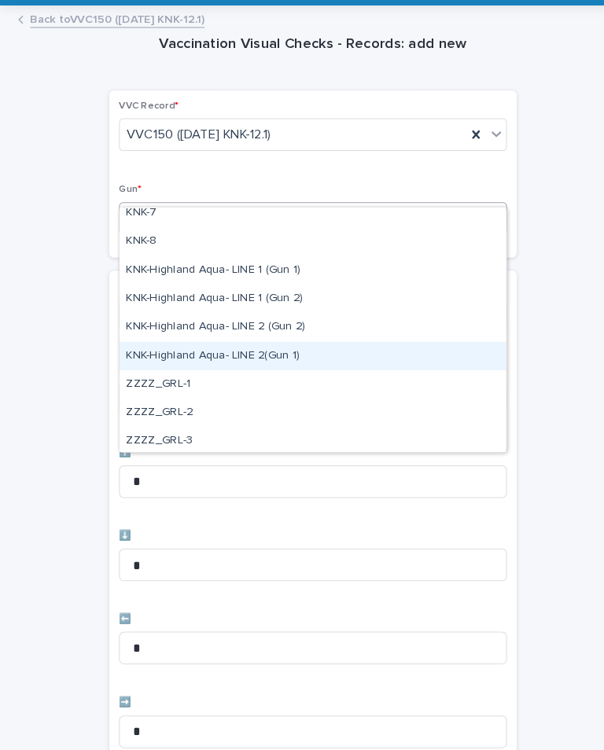
click at [345, 356] on div "KNK-Highland Aqua- LINE 2(Gun 1)" at bounding box center [302, 370] width 373 height 28
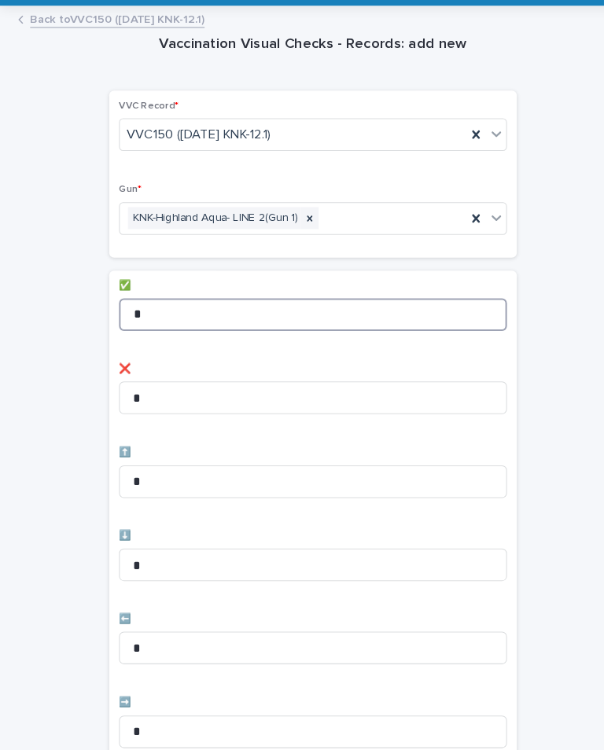
click at [443, 314] on input "*" at bounding box center [302, 329] width 374 height 31
type input "*"
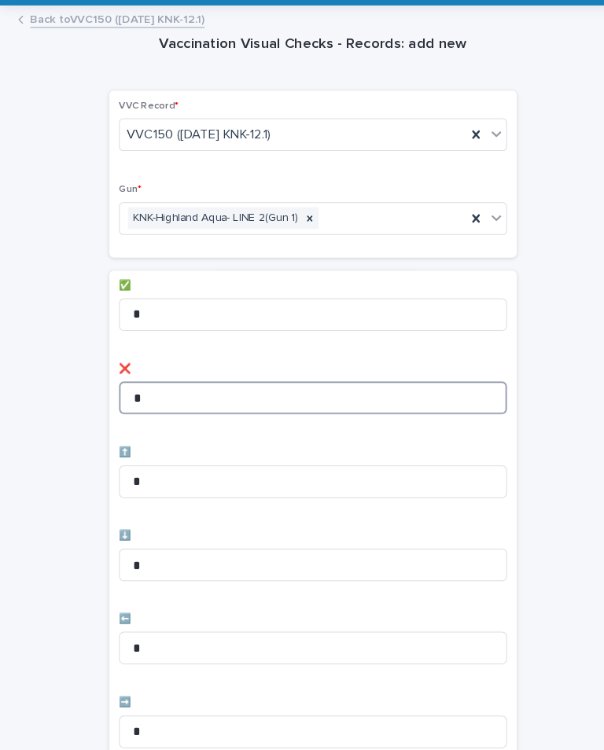
click at [375, 394] on input "*" at bounding box center [302, 409] width 374 height 31
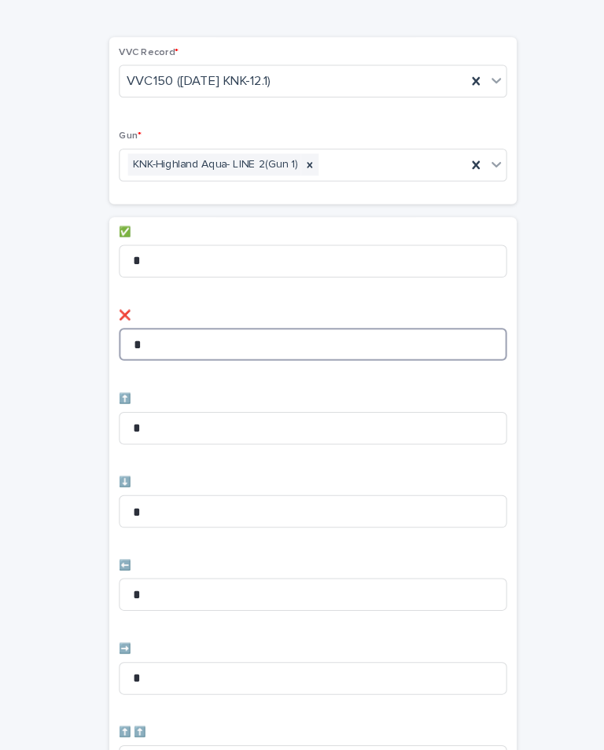
scroll to position [52, 0]
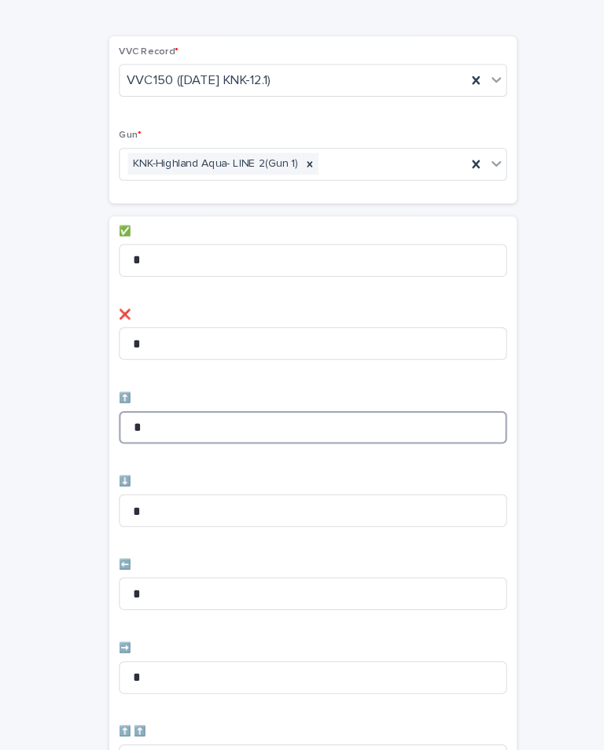
click at [410, 423] on input "*" at bounding box center [302, 438] width 374 height 31
click at [435, 423] on input "*" at bounding box center [302, 438] width 374 height 31
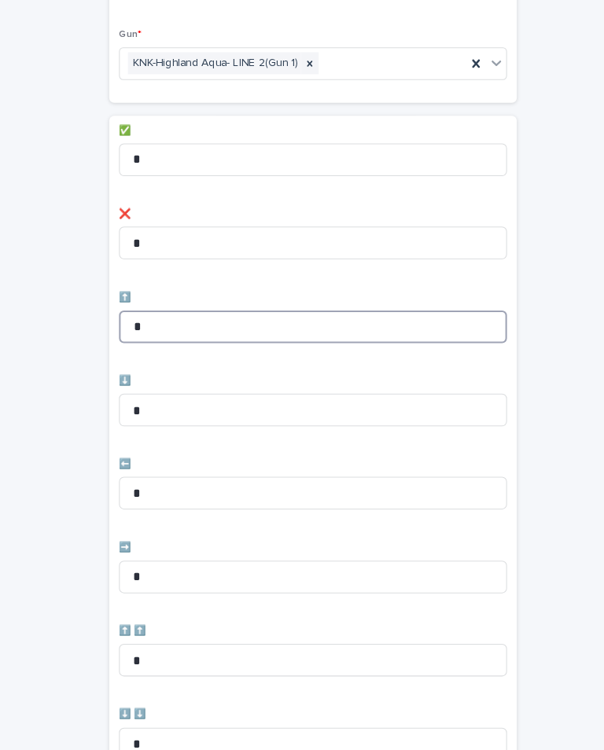
scroll to position [149, 0]
type input "*"
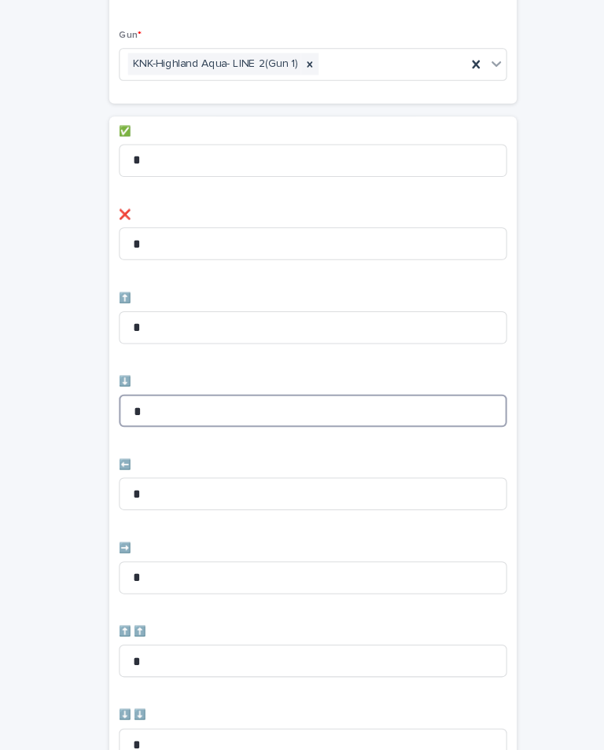
click at [463, 406] on input "*" at bounding box center [302, 421] width 374 height 31
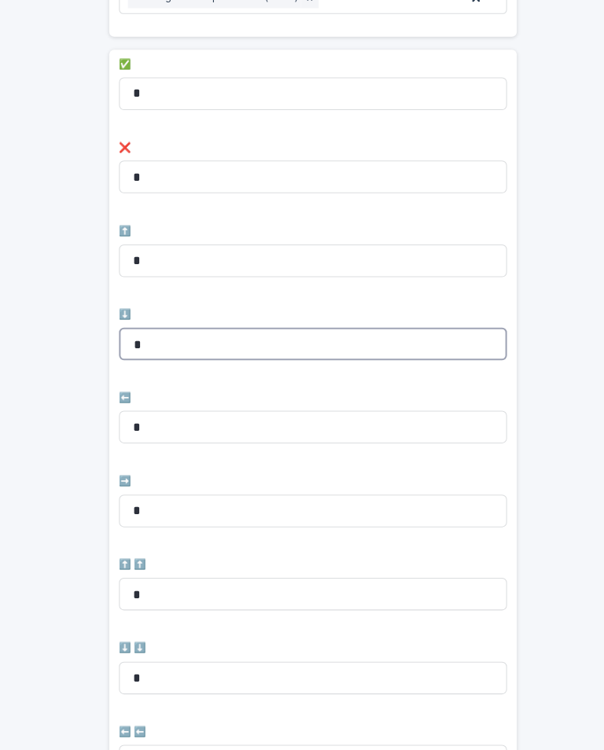
scroll to position [215, 0]
type input "*"
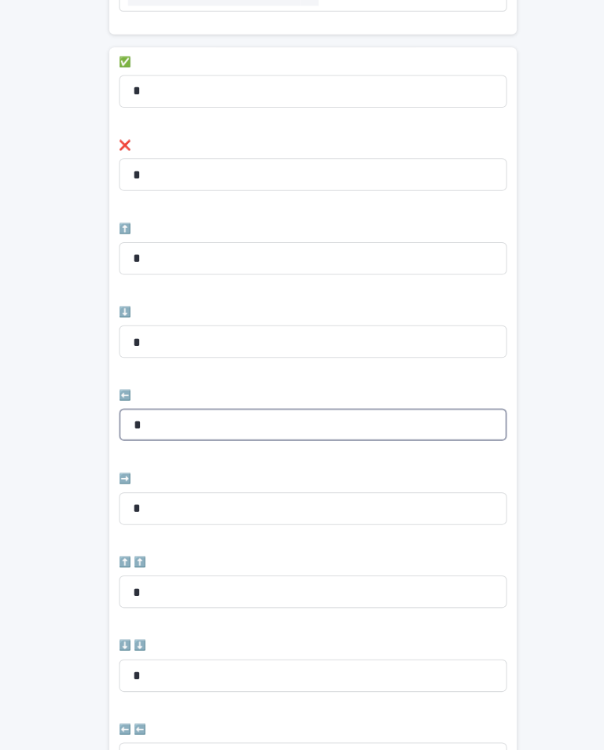
click at [443, 420] on input "*" at bounding box center [302, 435] width 374 height 31
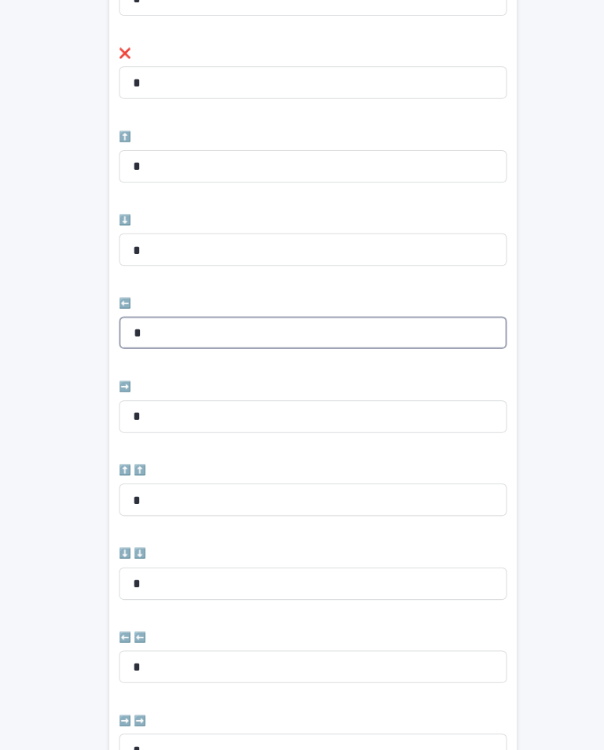
scroll to position [303, 0]
type input "*"
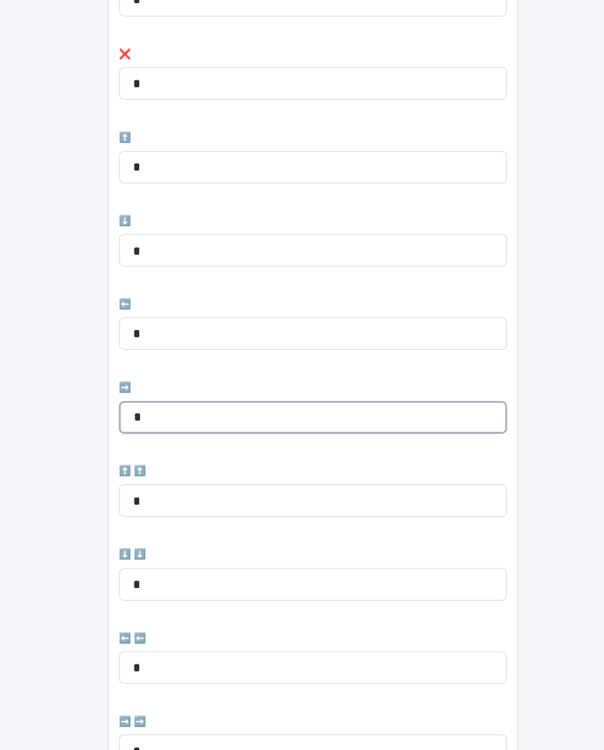
click at [410, 413] on input "*" at bounding box center [302, 428] width 374 height 31
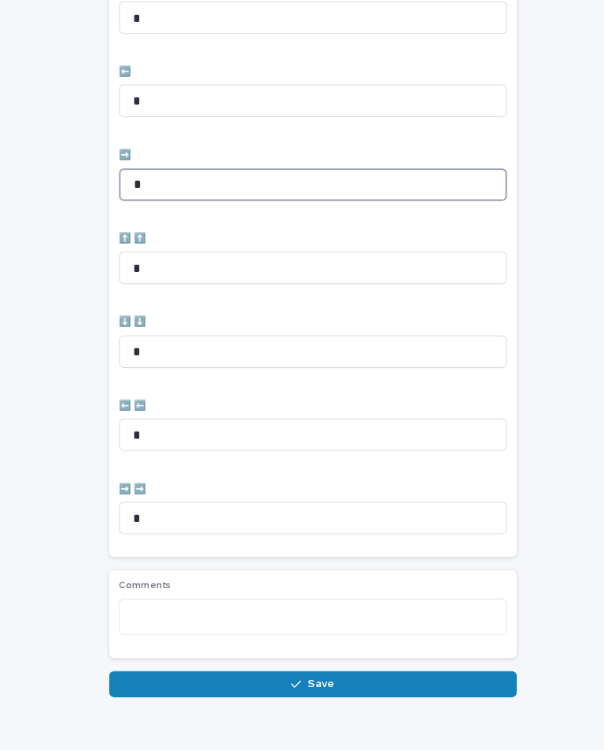
scroll to position [525, 0]
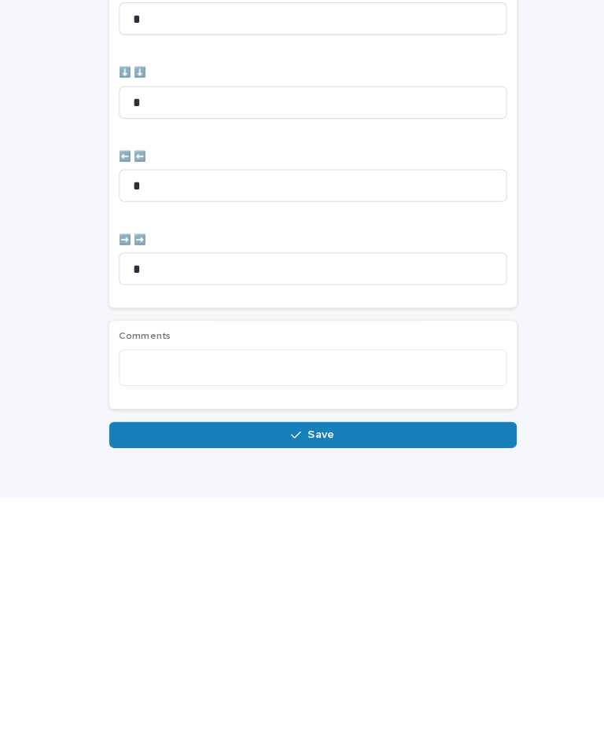
type input "*"
click at [480, 676] on button "Save" at bounding box center [301, 688] width 393 height 25
